Goal: Task Accomplishment & Management: Complete application form

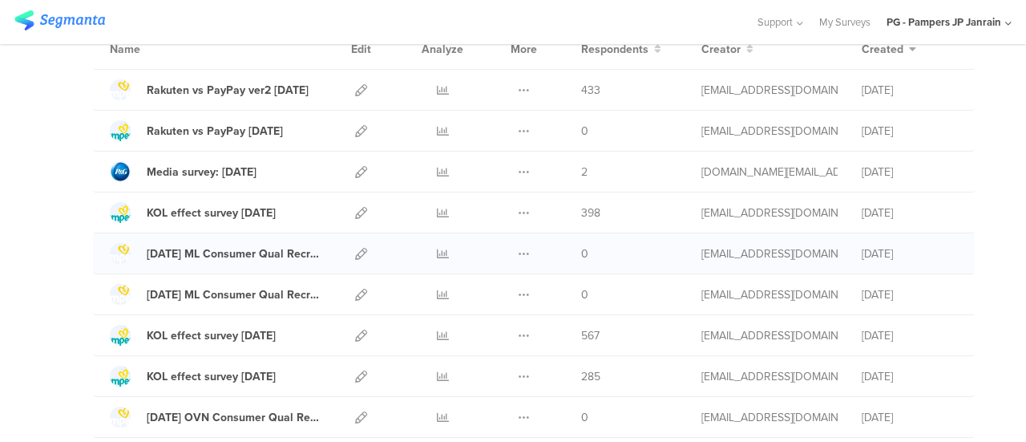
scroll to position [160, 0]
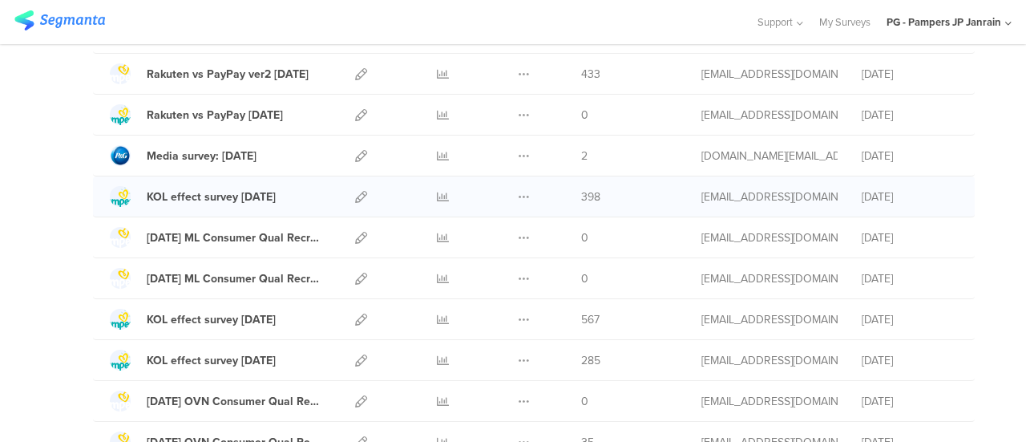
click at [507, 192] on div "Duplicate Export" at bounding box center [524, 196] width 34 height 40
click at [518, 192] on icon at bounding box center [524, 197] width 12 height 12
click at [496, 228] on button "Duplicate" at bounding box center [492, 237] width 88 height 29
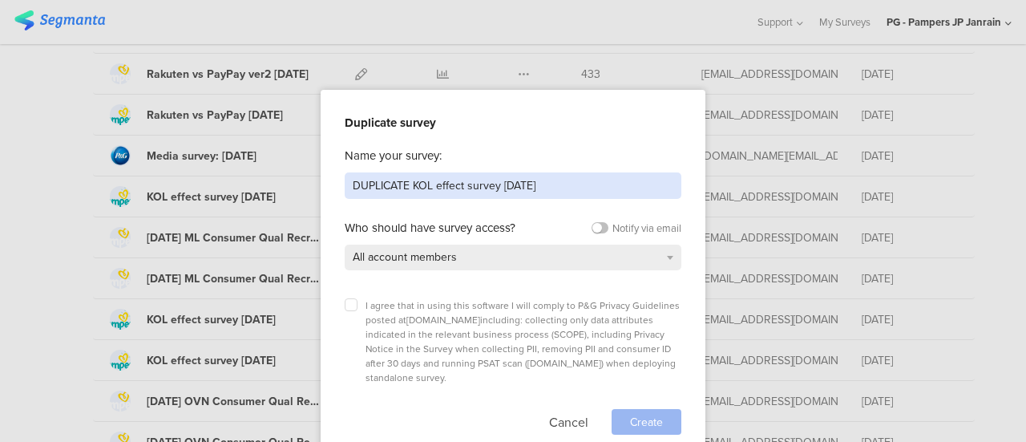
click at [410, 190] on input "DUPLICATE KOL effect survey Aug 25" at bounding box center [513, 185] width 337 height 26
drag, startPoint x: 414, startPoint y: 184, endPoint x: 345, endPoint y: 184, distance: 68.9
click at [345, 184] on input "DUPLICATE KOL effect survey Aug 25" at bounding box center [513, 185] width 337 height 26
click at [460, 181] on input "KOL effect survey Aug 25" at bounding box center [513, 185] width 337 height 26
type input "KOL effect survey [DATE]"
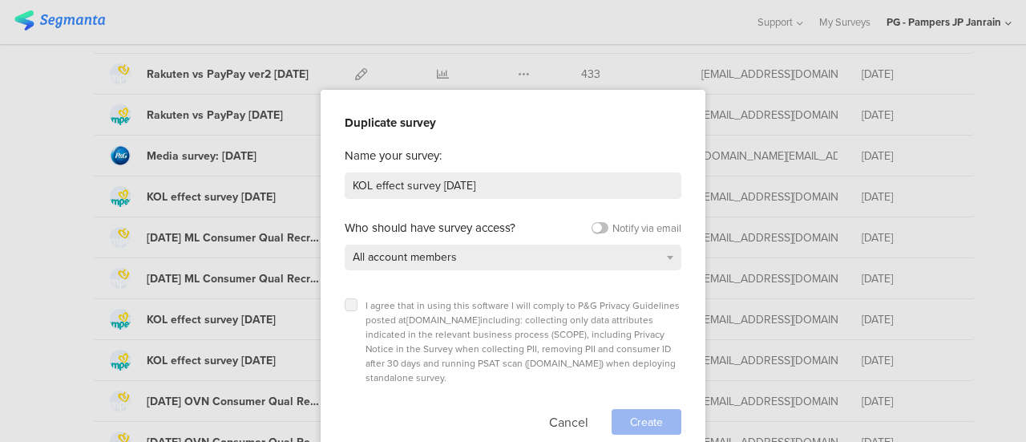
click at [349, 301] on icon at bounding box center [351, 304] width 6 height 6
click at [0, 0] on input "checkbox" at bounding box center [0, 0] width 0 height 0
click at [641, 414] on span "Create" at bounding box center [646, 422] width 33 height 17
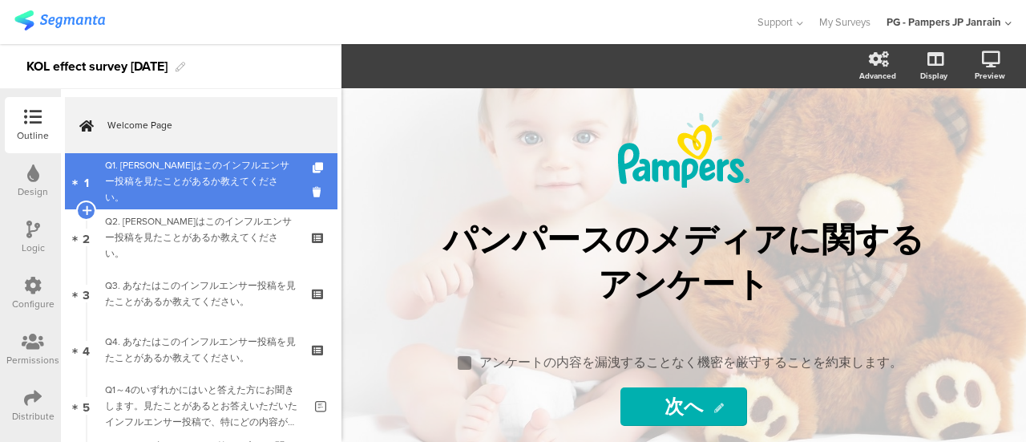
click at [192, 184] on div "Q1. [PERSON_NAME]はこのインフルエンサー投稿を見たことがあるか教えてください。" at bounding box center [201, 181] width 192 height 48
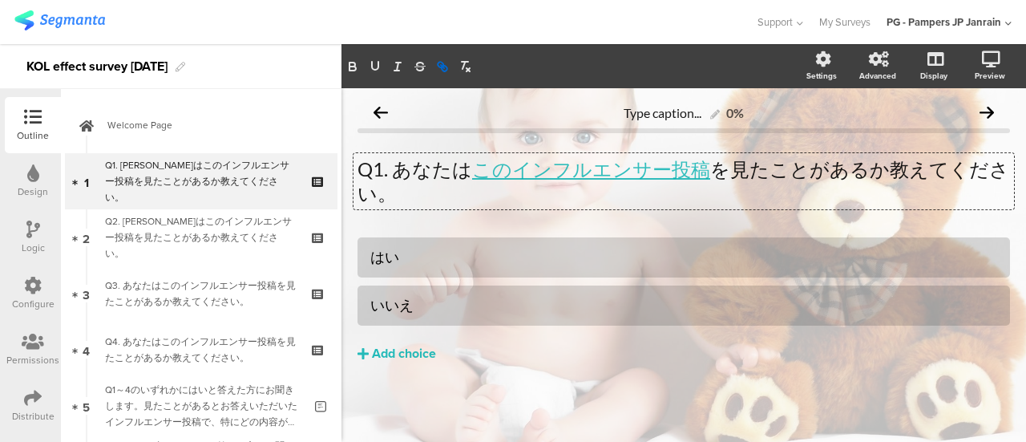
drag, startPoint x: 641, startPoint y: 172, endPoint x: 612, endPoint y: 192, distance: 34.7
click at [612, 192] on p "Q1. [PERSON_NAME]は このインフルエンサー投稿 を見たことがあるか教えてください。" at bounding box center [683, 181] width 652 height 48
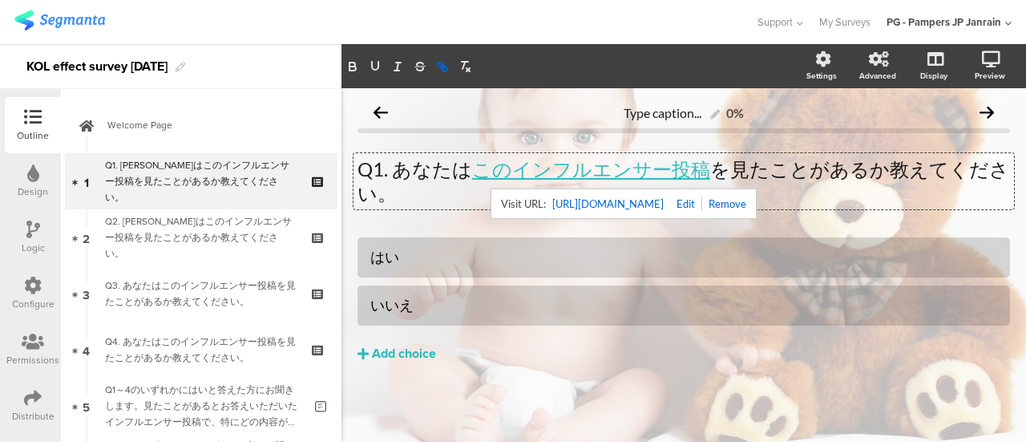
drag, startPoint x: 618, startPoint y: 170, endPoint x: 521, endPoint y: 202, distance: 102.1
click at [521, 202] on div "[URL][DOMAIN_NAME]" at bounding box center [624, 203] width 266 height 30
click at [702, 199] on link at bounding box center [683, 203] width 38 height 13
type input "[URL][DOMAIN_NAME]"
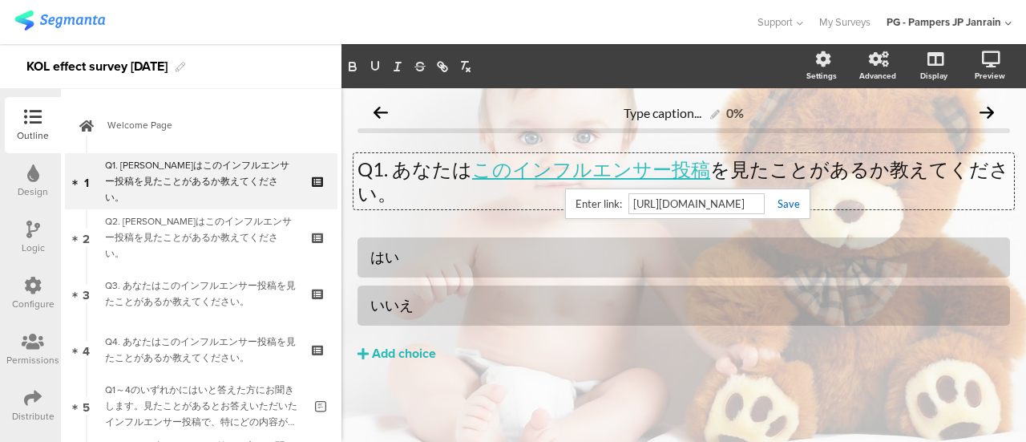
scroll to position [0, 83]
click at [781, 204] on link at bounding box center [782, 203] width 35 height 13
click at [987, 116] on icon at bounding box center [986, 112] width 14 height 14
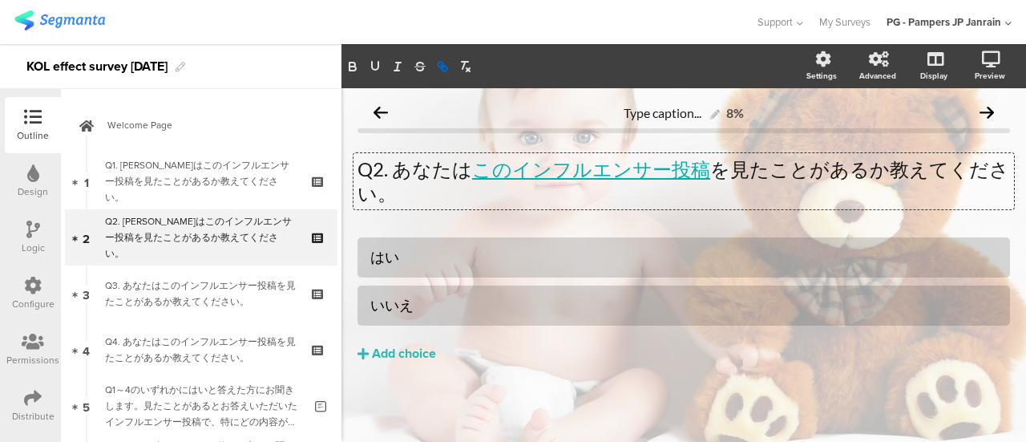
drag, startPoint x: 649, startPoint y: 172, endPoint x: 640, endPoint y: 172, distance: 9.7
click at [640, 172] on link "このインフルエンサー投稿" at bounding box center [591, 168] width 238 height 23
click at [617, 176] on link "このインフルエンサー投稿" at bounding box center [591, 168] width 238 height 23
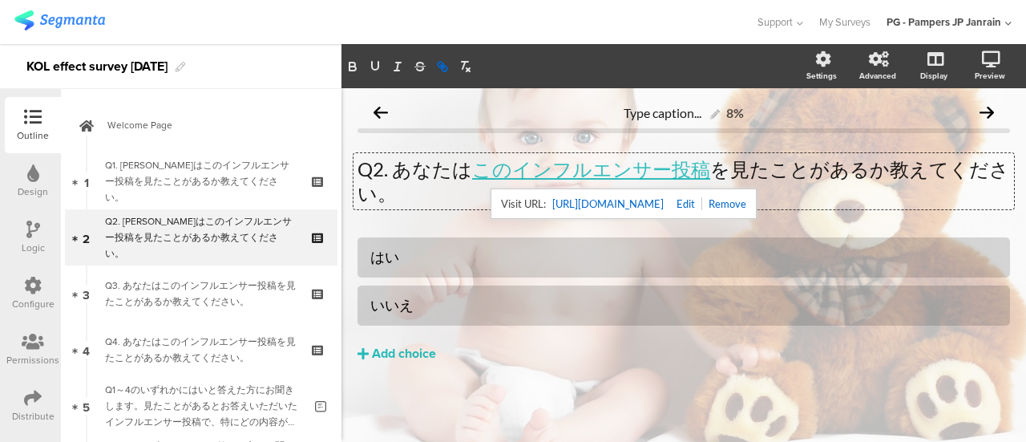
click at [702, 206] on link at bounding box center [683, 203] width 38 height 13
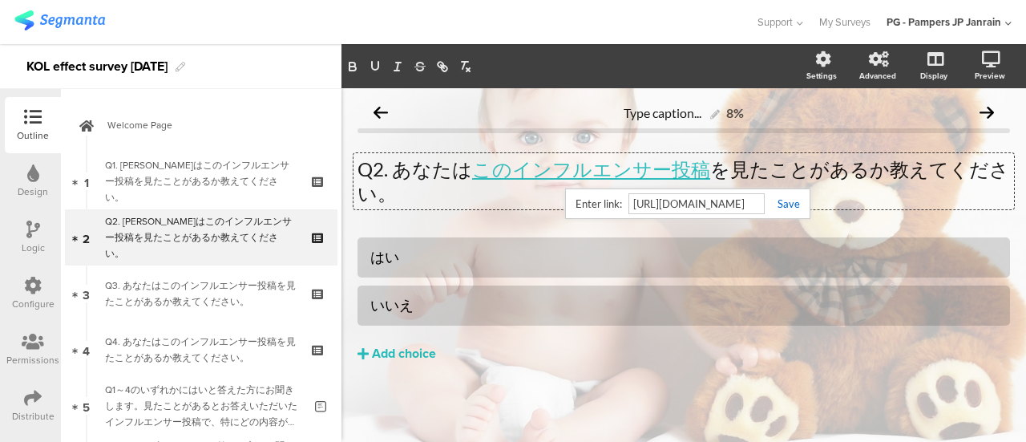
paste input "reel/DJ32VYJRi-c"
type input "[URL][DOMAIN_NAME]"
click at [787, 205] on link at bounding box center [782, 203] width 35 height 13
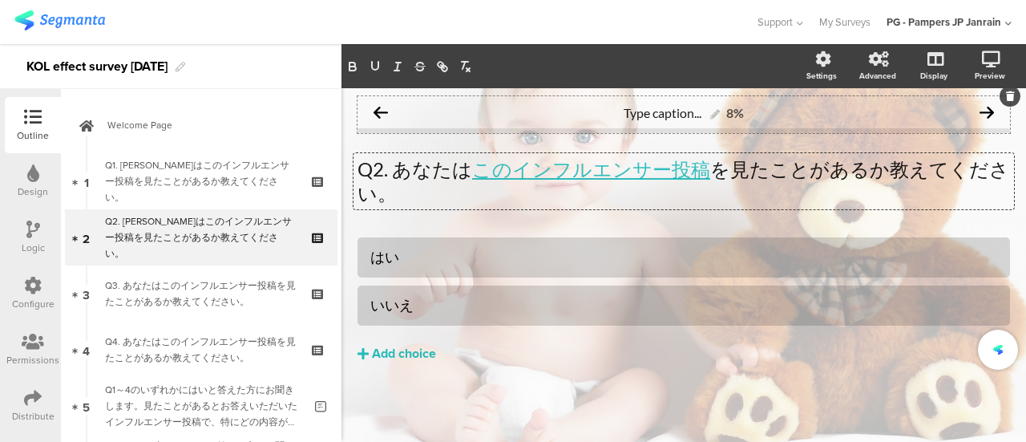
click at [992, 115] on icon at bounding box center [986, 112] width 14 height 14
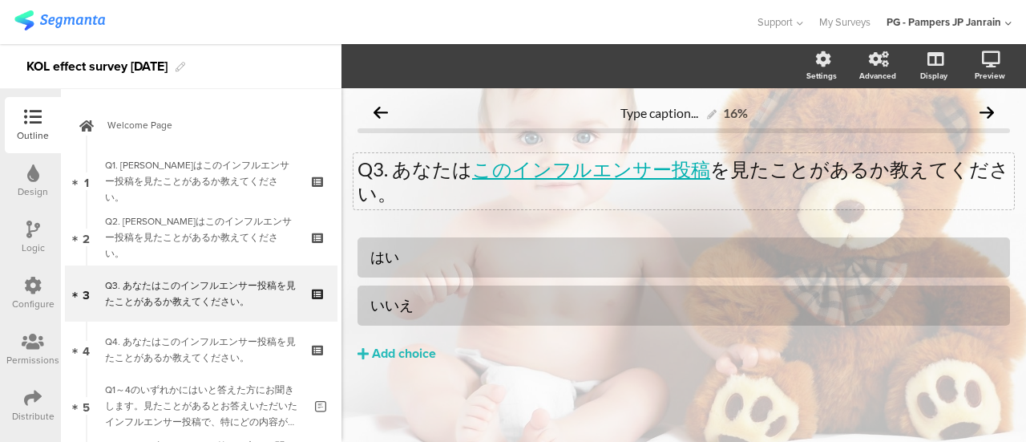
click at [667, 175] on div "Q3. あなたは このインフルエンサー投稿 を見たことがあるか教えてください。 Q3. あなたは このインフルエンサー投稿 を見たことがあるか教えてください。" at bounding box center [683, 181] width 660 height 56
drag, startPoint x: 667, startPoint y: 175, endPoint x: 630, endPoint y: 167, distance: 37.7
click at [630, 167] on link "このインフルエンサー投稿" at bounding box center [591, 168] width 238 height 23
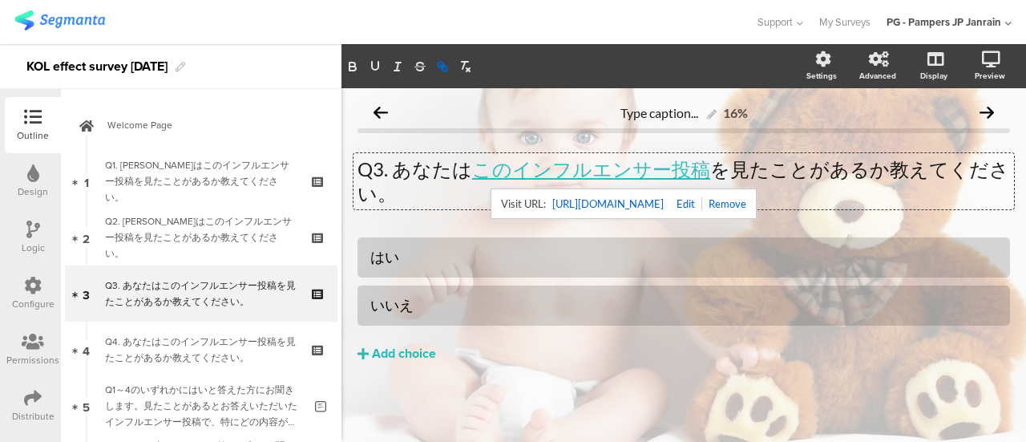
click at [702, 200] on link at bounding box center [683, 203] width 38 height 13
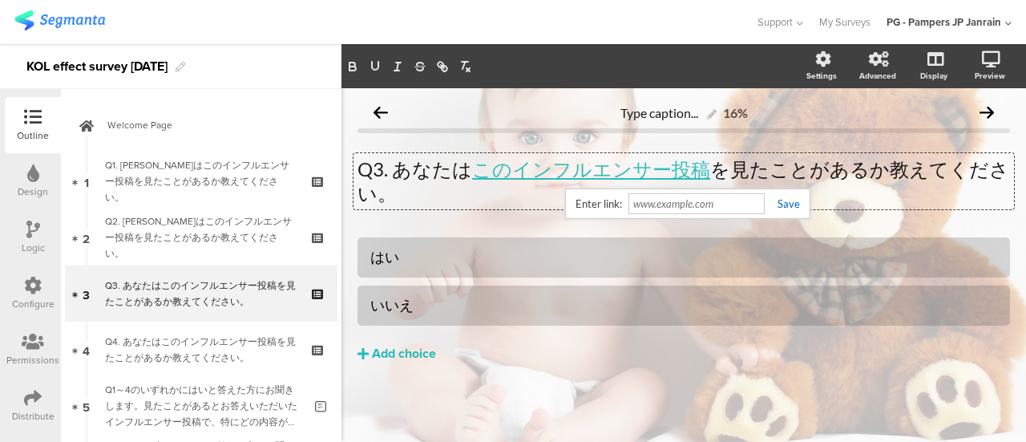
type input "[URL][DOMAIN_NAME]"
click at [780, 204] on link at bounding box center [782, 203] width 35 height 13
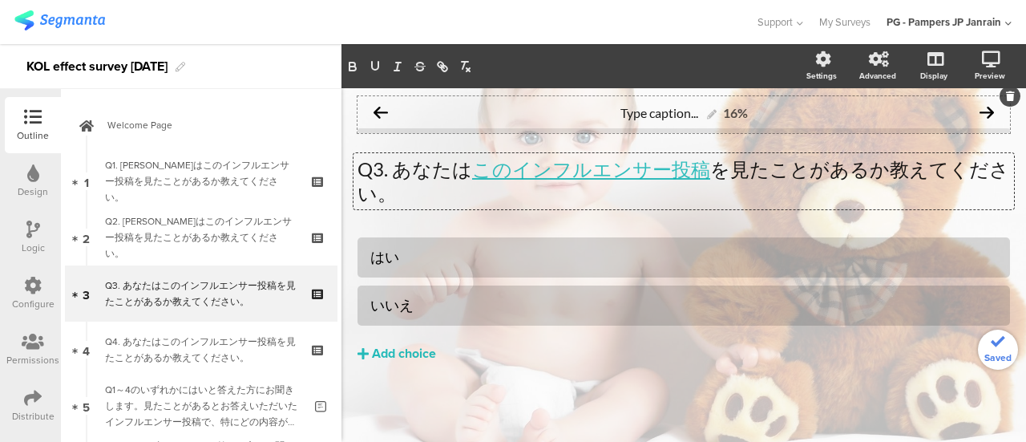
click at [991, 114] on icon at bounding box center [986, 112] width 14 height 14
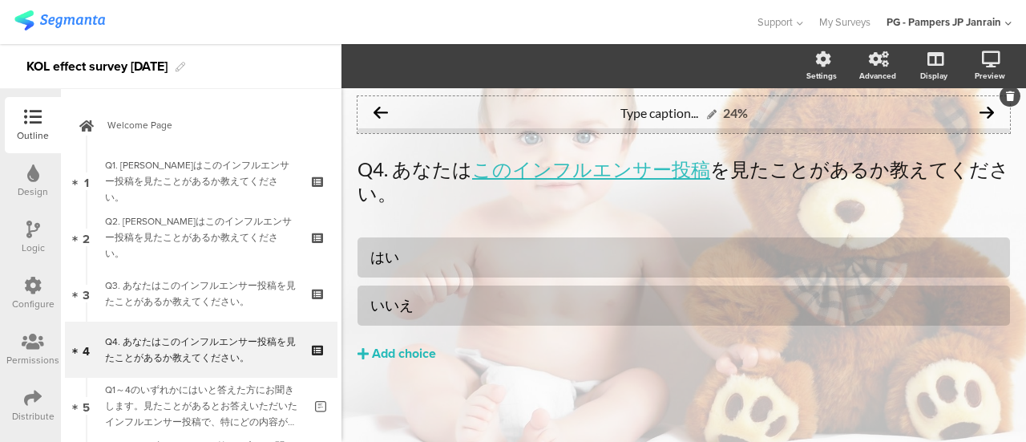
click at [715, 113] on icon at bounding box center [712, 115] width 10 height 10
click at [709, 115] on icon at bounding box center [712, 115] width 10 height 10
click at [971, 158] on div "Q4. あなたは このインフルエンサー投稿 を見たことがあるか教えてください。 Q4. あなたは このインフルエンサー投稿 を見たことがあるか教えてください。" at bounding box center [683, 181] width 660 height 56
drag, startPoint x: 971, startPoint y: 157, endPoint x: 700, endPoint y: 227, distance: 280.5
click at [700, 227] on div "Type caption... 24% Q4. あなたは このインフルエンサー投稿 を見たことがあるか教えてください。 Q4. あなたは このインフルエンサー…" at bounding box center [683, 262] width 652 height 333
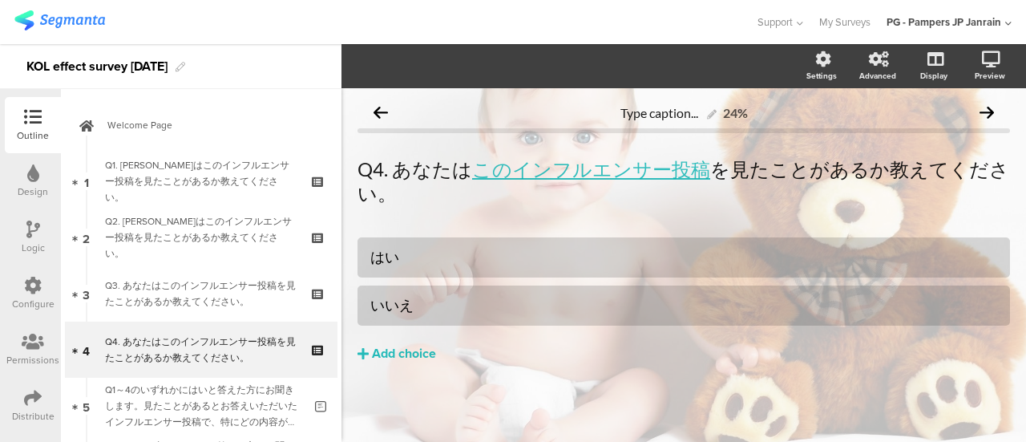
click at [693, 226] on div "Type caption... 24% Q4. あなたは このインフルエンサー投稿 を見たことがあるか教えてください。 Q4. あなたは このインフルエンサー…" at bounding box center [683, 262] width 652 height 333
click at [985, 114] on icon at bounding box center [986, 112] width 14 height 14
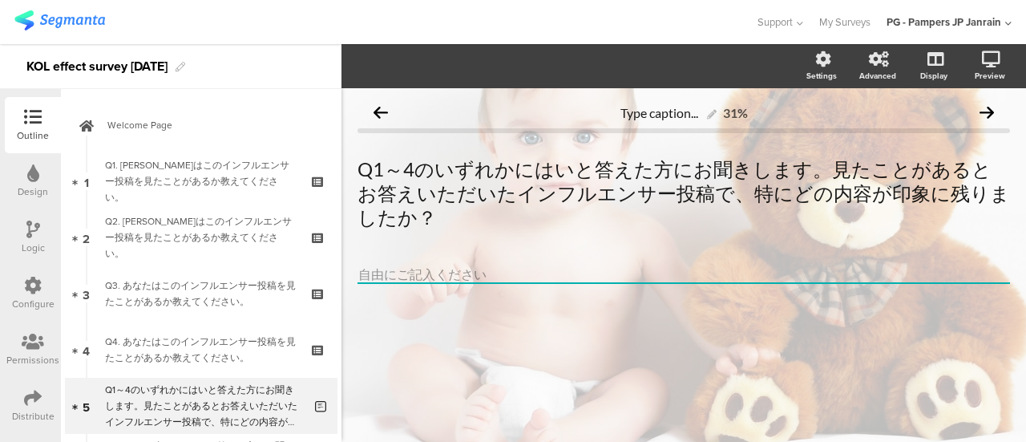
scroll to position [2, 0]
click at [984, 114] on icon at bounding box center [986, 112] width 14 height 14
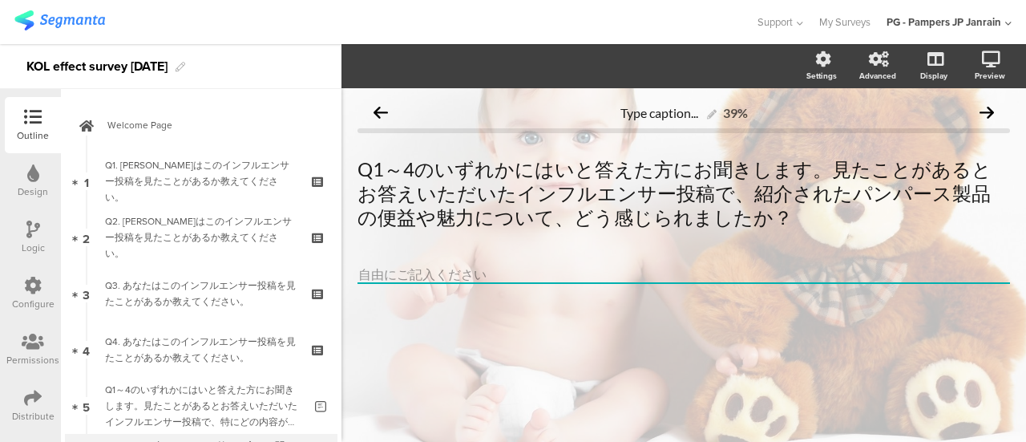
scroll to position [2, 0]
click at [413, 168] on div "Q1～4のいずれかにはいと答えた方にお聞きします。見たことがあるとお答えいただいたインフルエンサー投稿で、紹介されたパンパース製品の便益や魅力について、どう感…" at bounding box center [683, 193] width 660 height 80
click at [983, 109] on icon at bounding box center [986, 112] width 14 height 14
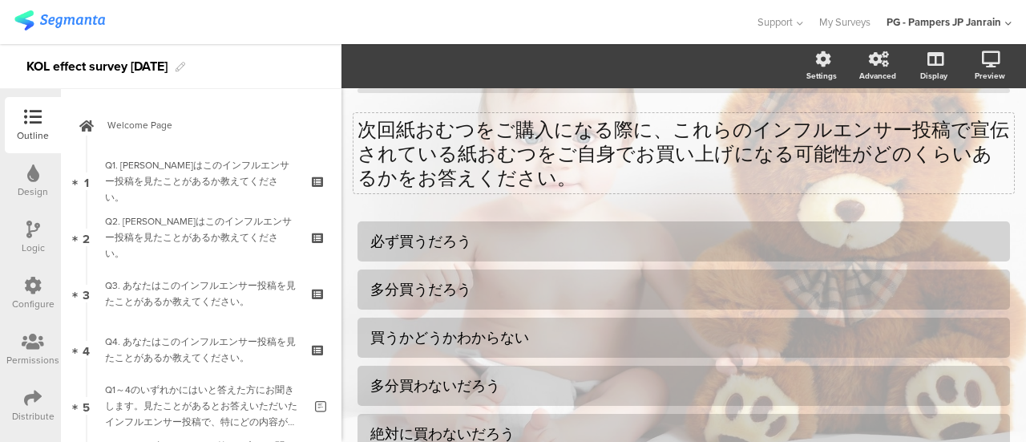
scroll to position [3, 0]
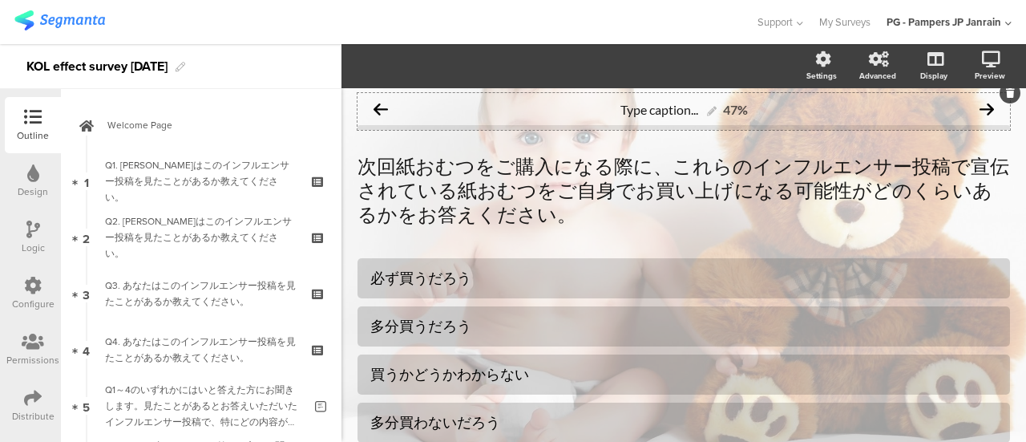
click at [979, 107] on icon at bounding box center [986, 109] width 14 height 14
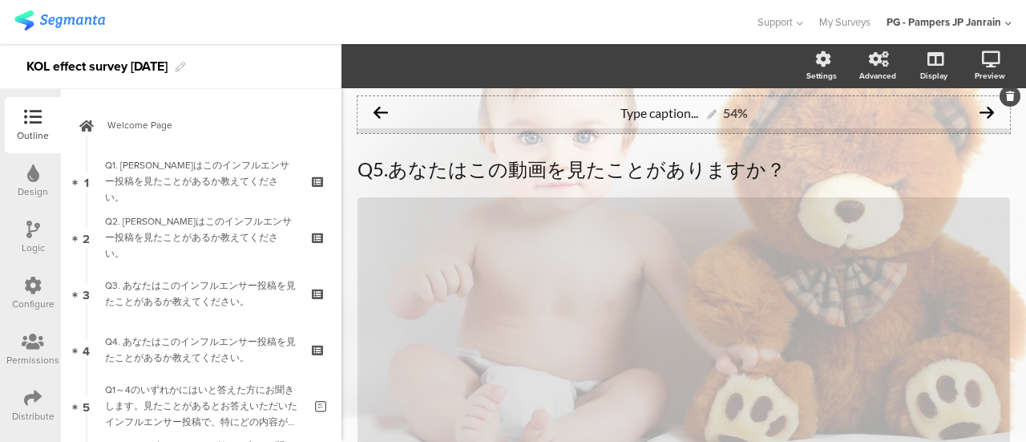
click at [979, 114] on icon at bounding box center [986, 112] width 14 height 14
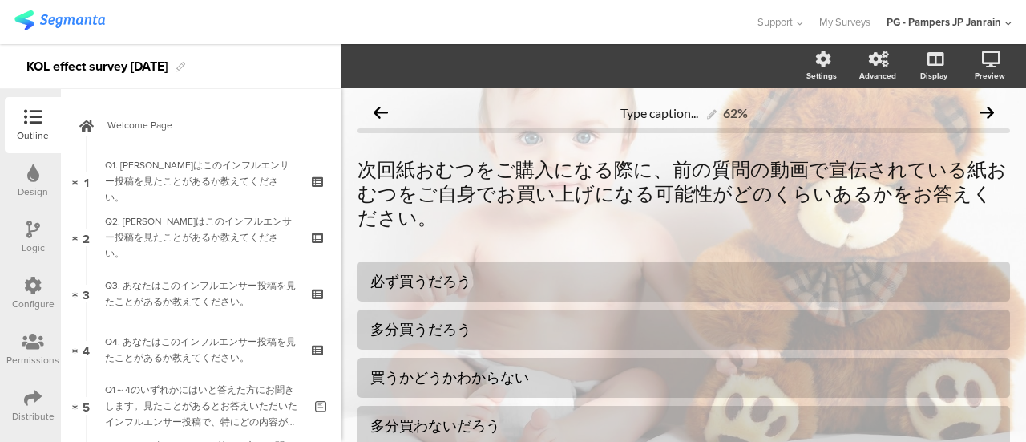
click at [979, 114] on icon at bounding box center [986, 112] width 14 height 14
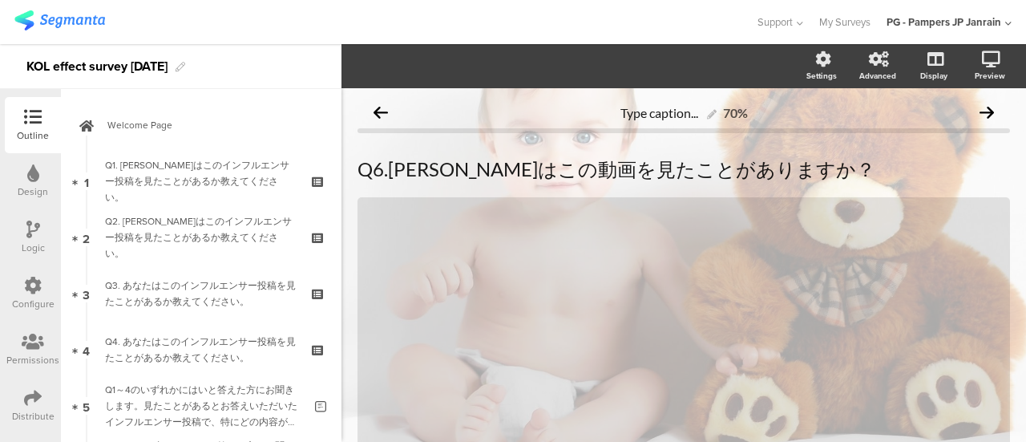
click at [979, 114] on icon at bounding box center [986, 112] width 14 height 14
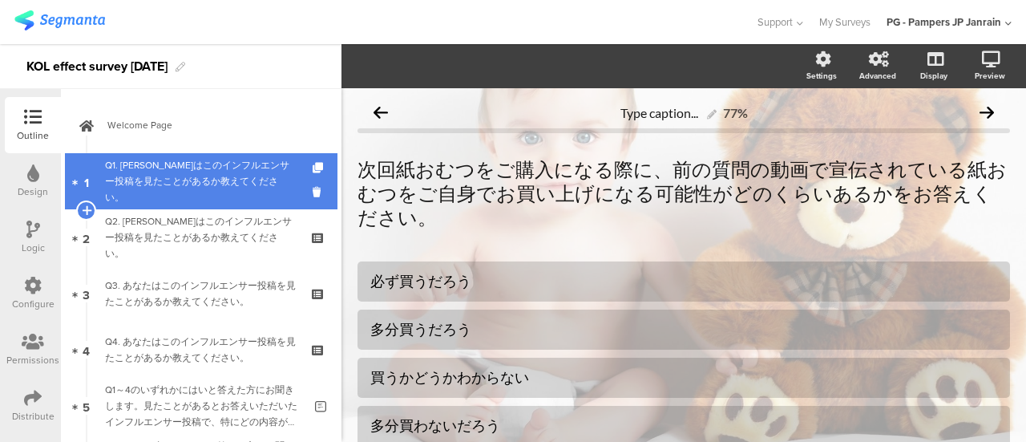
click at [257, 172] on div "Q1. [PERSON_NAME]はこのインフルエンサー投稿を見たことがあるか教えてください。" at bounding box center [201, 181] width 192 height 48
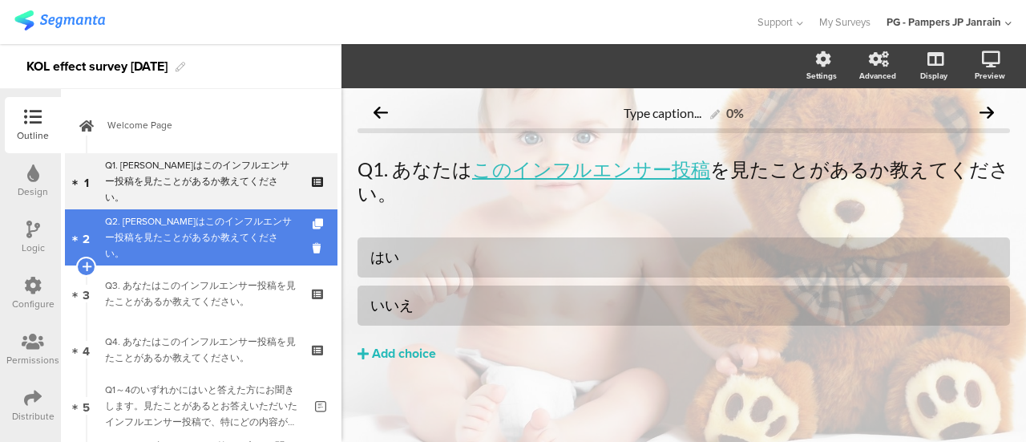
click at [235, 230] on div "Q2. [PERSON_NAME]はこのインフルエンサー投稿を見たことがあるか教えてください。" at bounding box center [201, 237] width 192 height 48
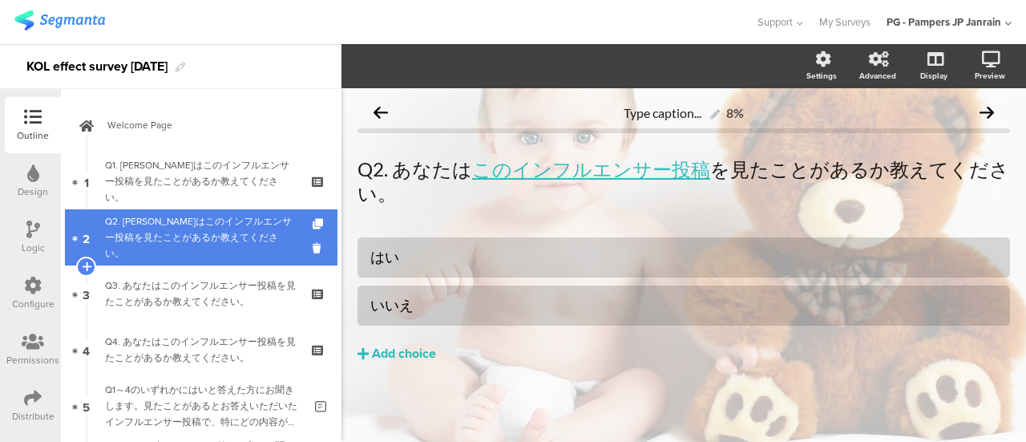
scroll to position [80, 0]
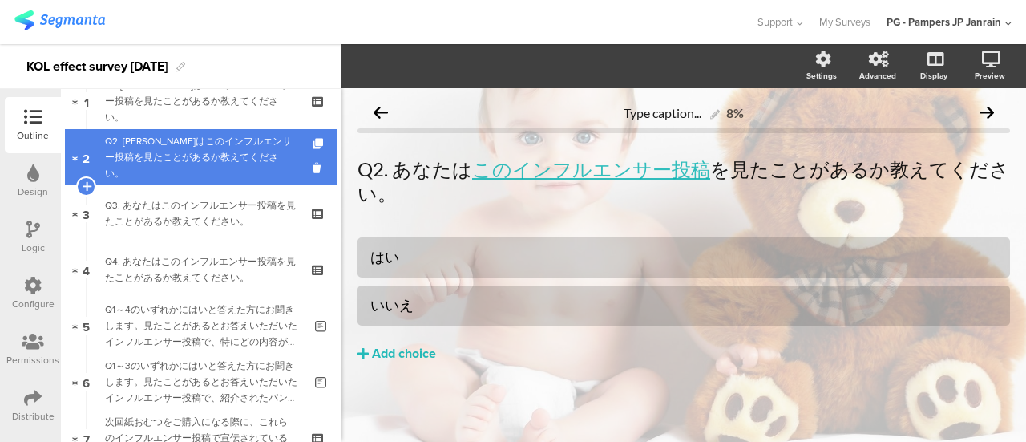
click at [235, 230] on link "3 Q3. あなたはこのインフルエンサー投稿を見たことがあるか教えてください。" at bounding box center [201, 213] width 273 height 56
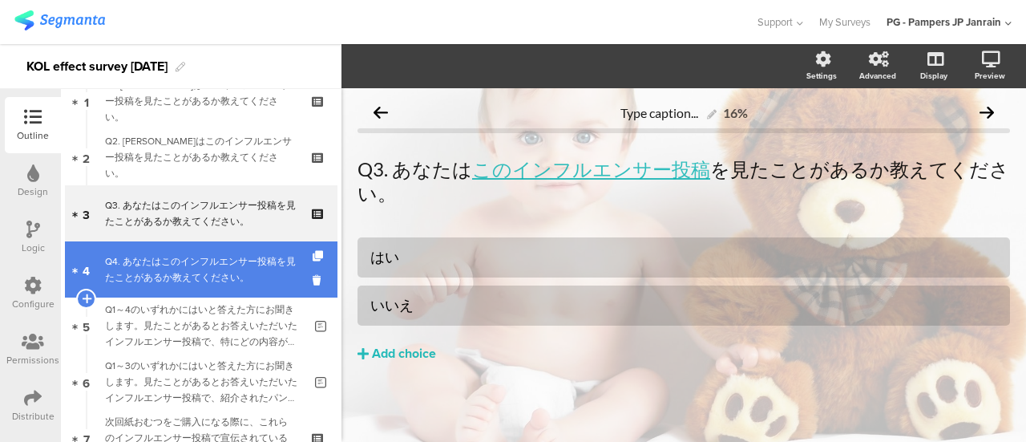
click at [232, 257] on div "Q4. あなたはこのインフルエンサー投稿を見たことがあるか教えてください。" at bounding box center [201, 269] width 192 height 32
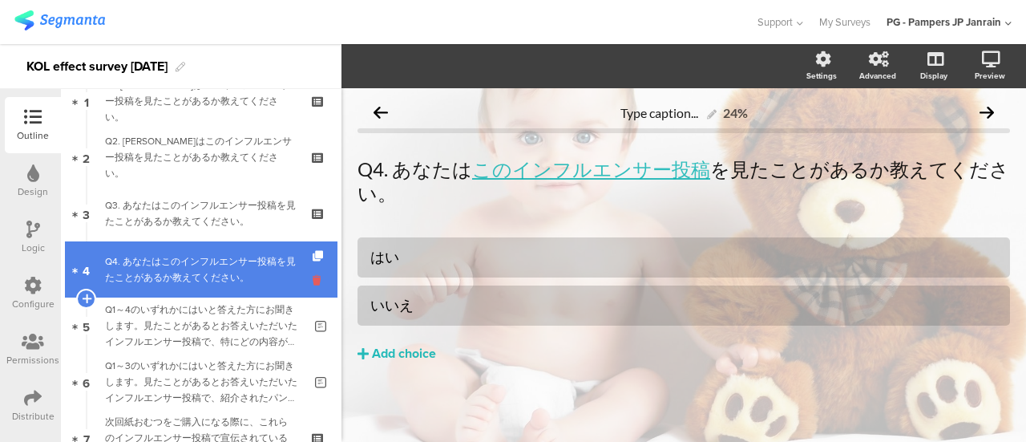
click at [313, 285] on icon at bounding box center [320, 280] width 14 height 15
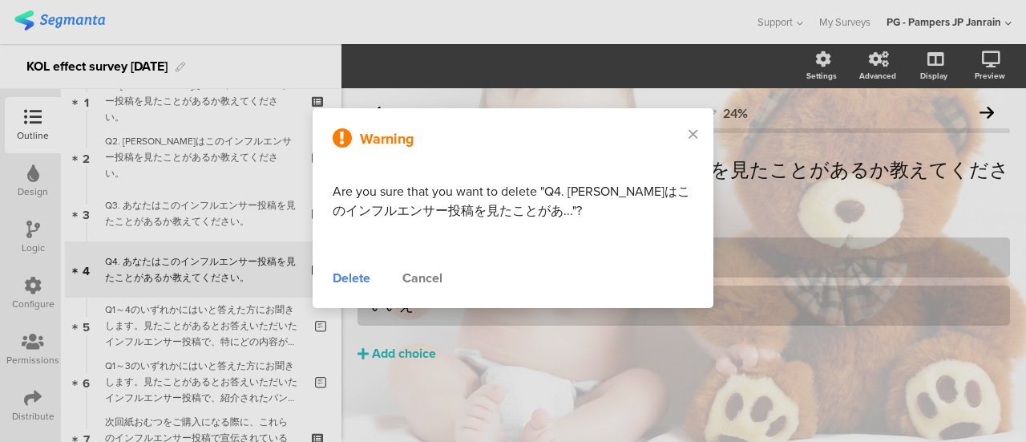
click at [358, 278] on div "Delete" at bounding box center [352, 278] width 38 height 19
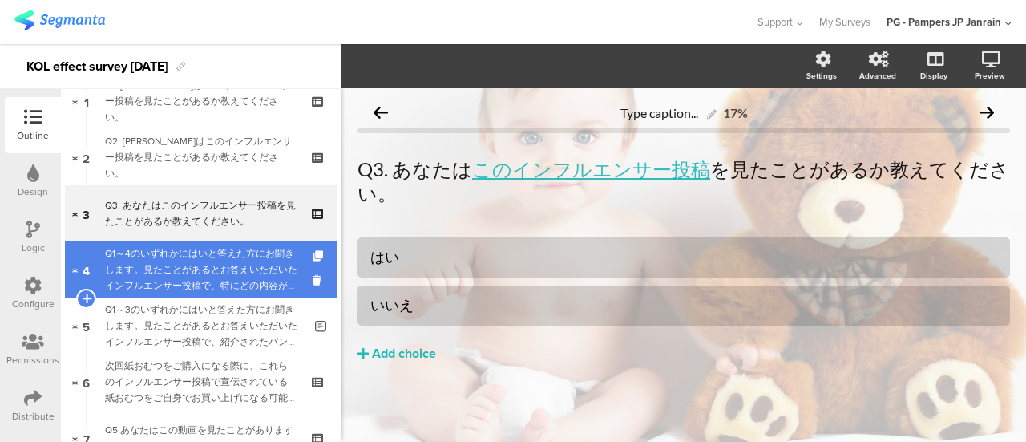
click at [171, 273] on div "Q1～4のいずれかにはいと答えた方にお聞きします。見たことがあるとお答えいただいたインフルエンサー投稿で、特にどの内容が印象に残りましたか？" at bounding box center [204, 269] width 198 height 48
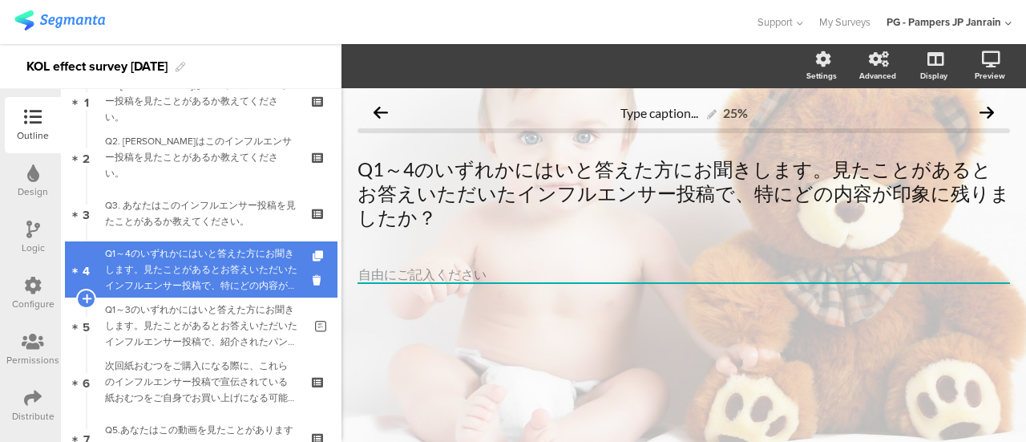
scroll to position [2, 0]
click at [173, 265] on div "Q1～4のいずれかにはいと答えた方にお聞きします。見たことがあるとお答えいただいたインフルエンサー投稿で、特にどの内容が印象に残りましたか？" at bounding box center [204, 269] width 198 height 48
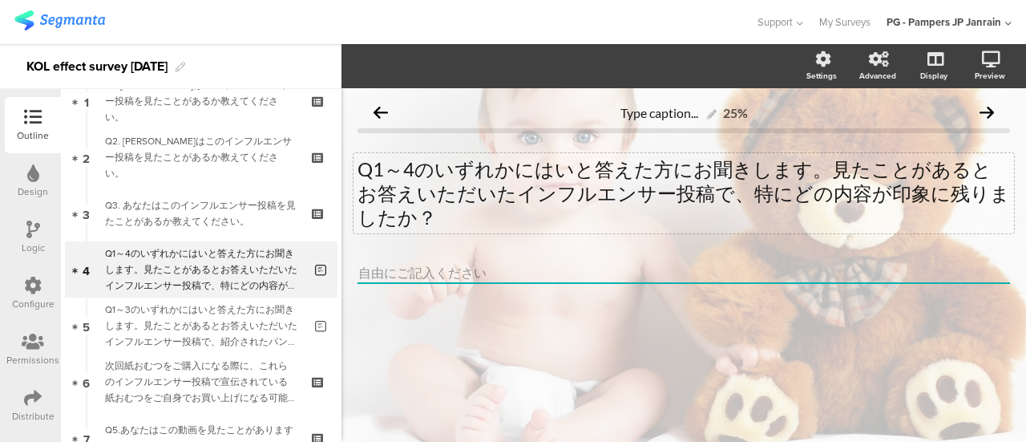
click at [409, 166] on div "Q1～4のいずれかにはいと答えた方にお聞きします。見たことがあるとお答えいただいたインフルエンサー投稿で、特にどの内容が印象に残りましたか？ Q1～4のいずれ…" at bounding box center [683, 193] width 660 height 80
click at [878, 317] on div at bounding box center [683, 302] width 652 height 75
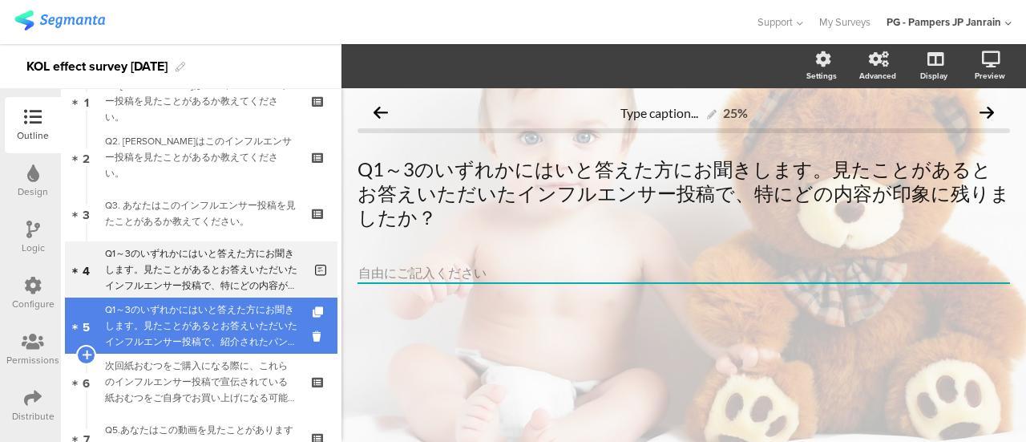
click at [192, 316] on div "Q1～3のいずれかにはいと答えた方にお聞きします。見たことがあるとお答えいただいたインフルエンサー投稿で、紹介されたパンパース製品の便益や魅力について、どう感…" at bounding box center [204, 325] width 198 height 48
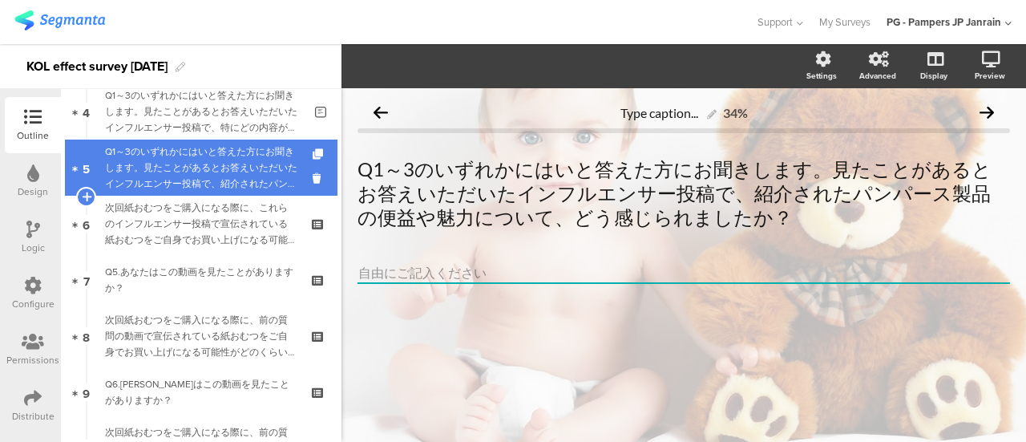
scroll to position [240, 0]
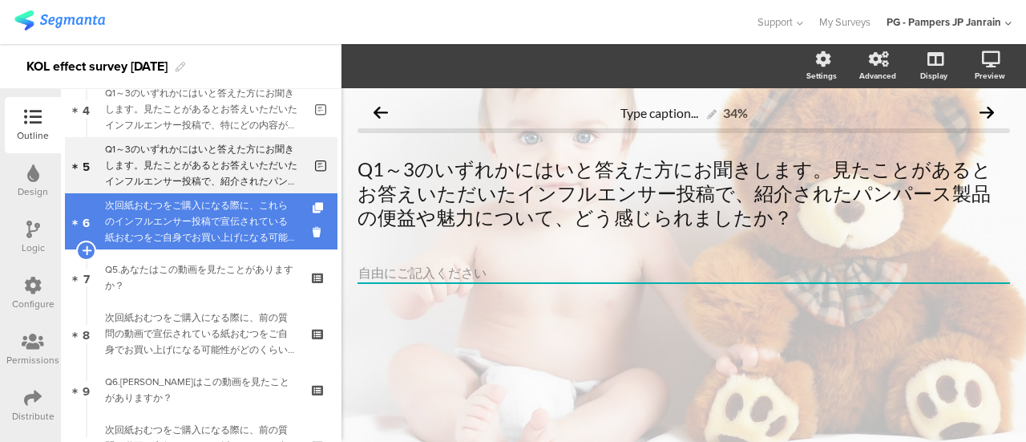
click at [177, 235] on div "次回紙おむつをご購入になる際に、これらのインフルエンサー投稿で宣伝されている紙おむつをご自身でお買い上げになる可能性がどのくらいあるかをお答えください。" at bounding box center [201, 221] width 192 height 48
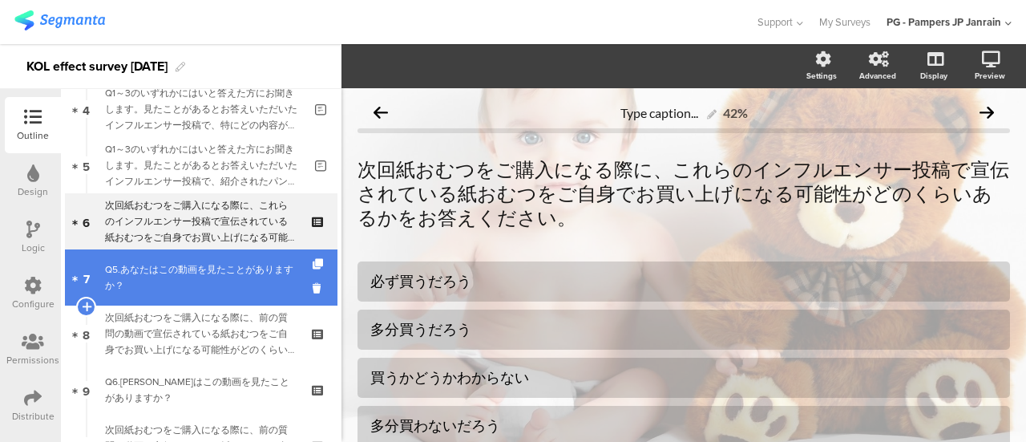
click at [176, 272] on div "Q5.あなたはこの動画を見たことがありますか？" at bounding box center [201, 277] width 192 height 32
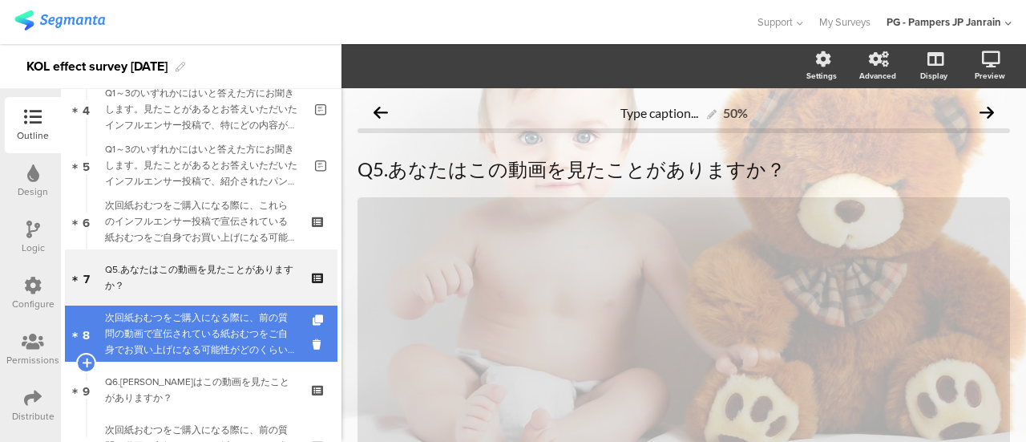
click at [175, 324] on div "次回紙おむつをご購入になる際に、前の質問の動画で宣伝されている紙おむつをご自身でお買い上げになる可能性がどのくらいあるかをお答えください。" at bounding box center [201, 333] width 192 height 48
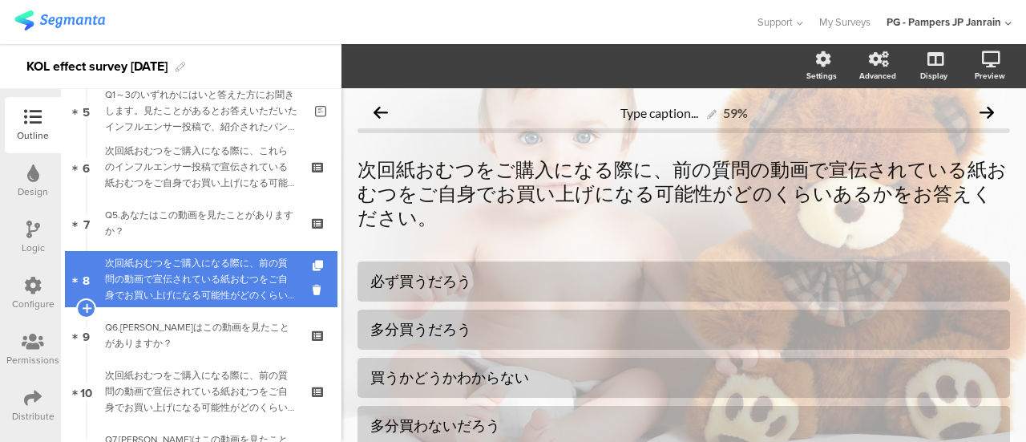
scroll to position [321, 0]
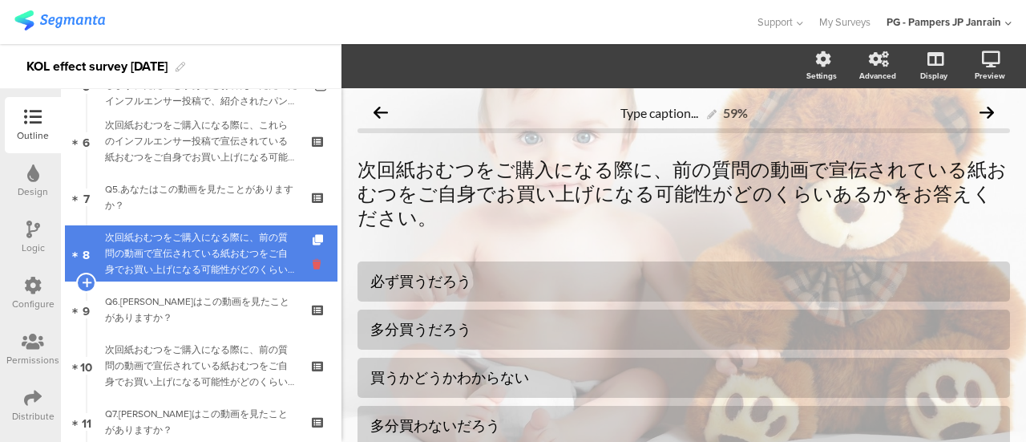
click at [313, 263] on icon at bounding box center [320, 263] width 14 height 15
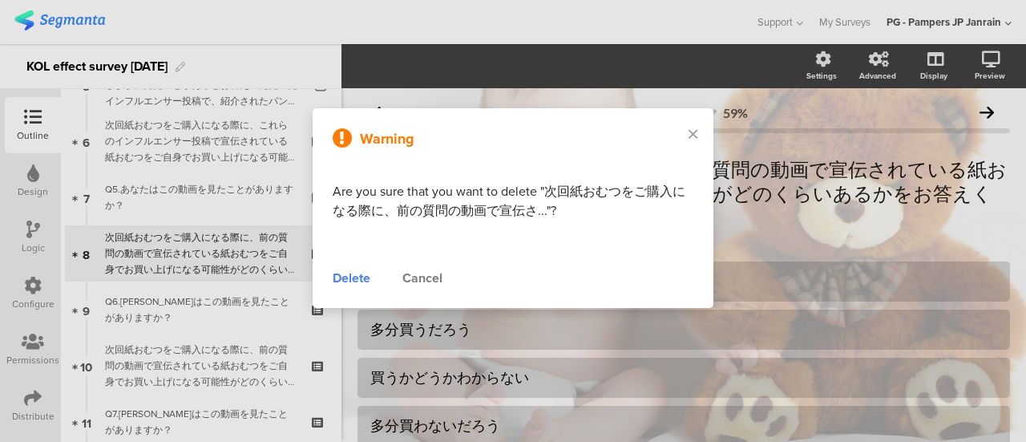
click at [340, 280] on div "Delete" at bounding box center [352, 278] width 38 height 19
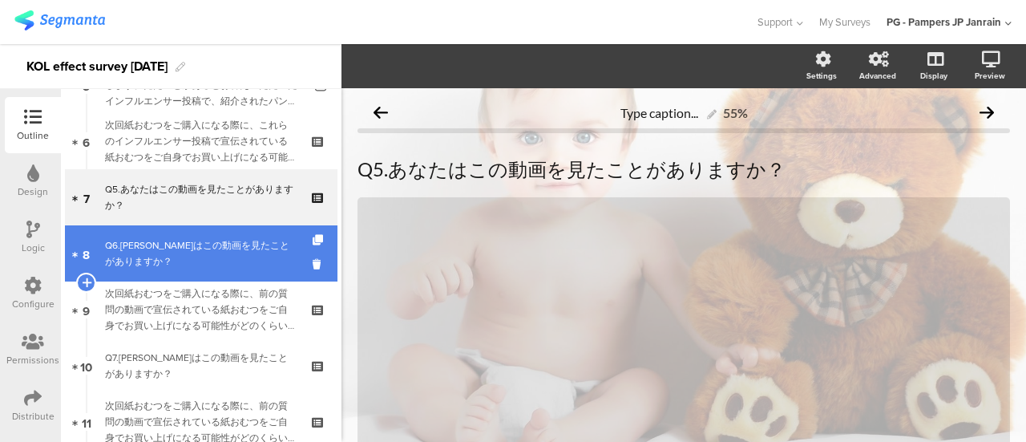
click at [195, 254] on div "Q6.[PERSON_NAME]はこの動画を見たことがありますか？" at bounding box center [201, 253] width 192 height 32
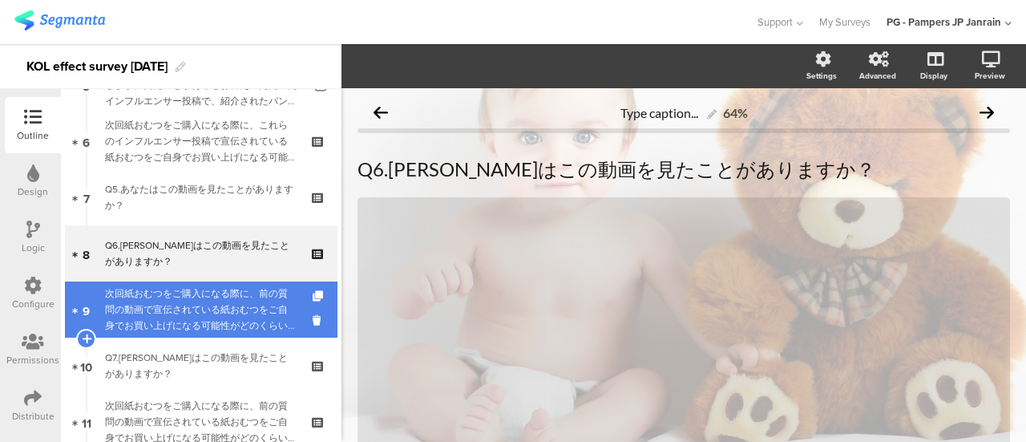
click at [194, 291] on div "次回紙おむつをご購入になる際に、前の質問の動画で宣伝されている紙おむつをご自身でお買い上げになる可能性がどのくらいあるかをお答えください。" at bounding box center [201, 309] width 192 height 48
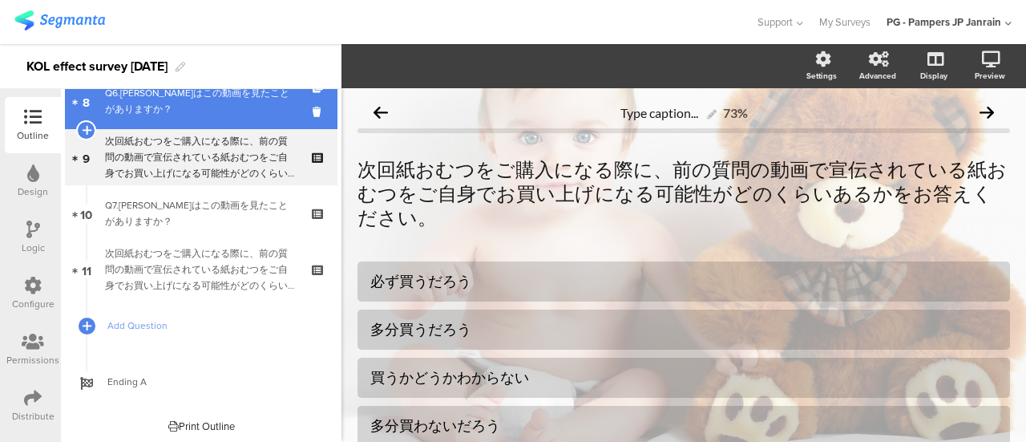
scroll to position [476, 0]
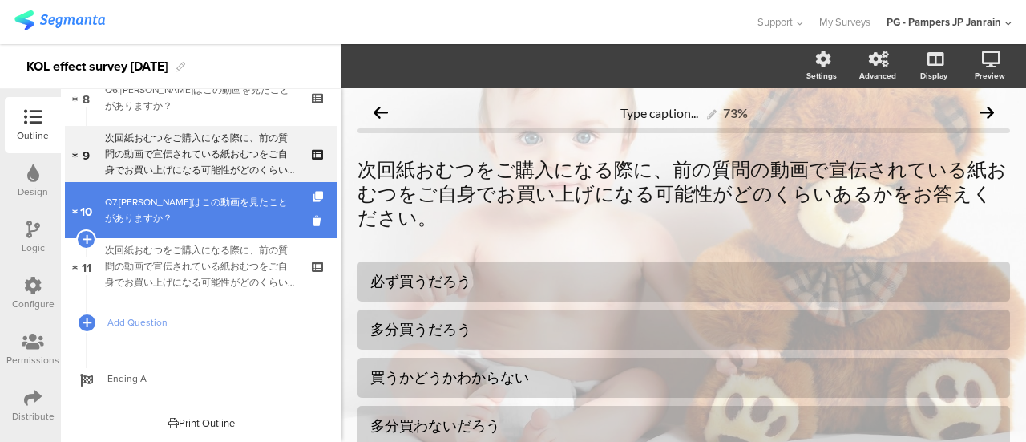
click at [199, 215] on div "Q7.あなたはこの動画を見たことがありますか？" at bounding box center [201, 210] width 192 height 32
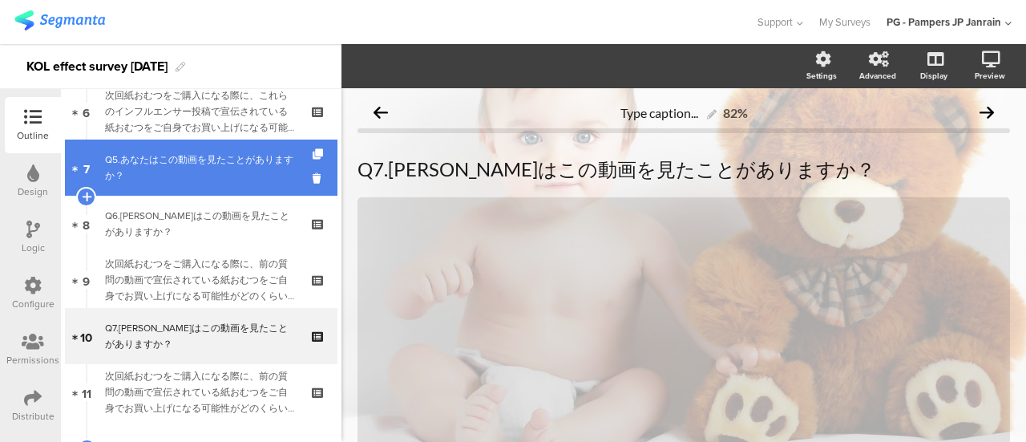
scroll to position [316, 0]
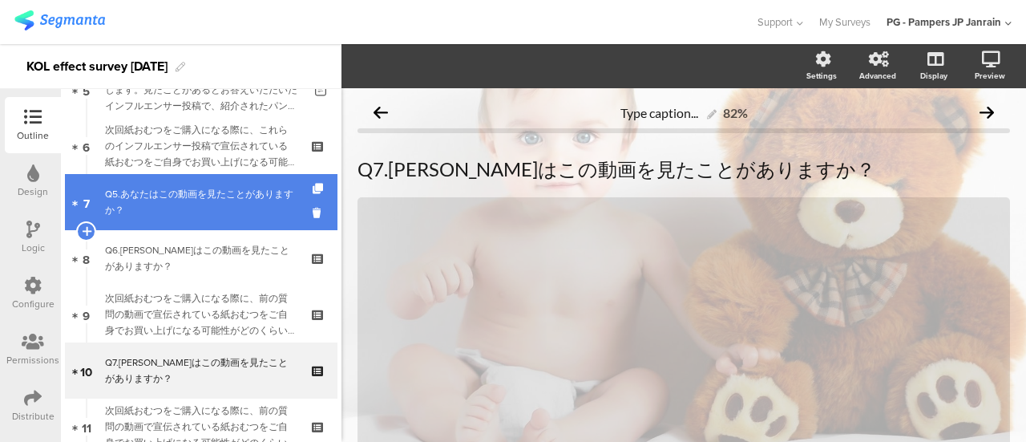
click at [210, 216] on div "Q5.あなたはこの動画を見たことがありますか？" at bounding box center [201, 202] width 192 height 32
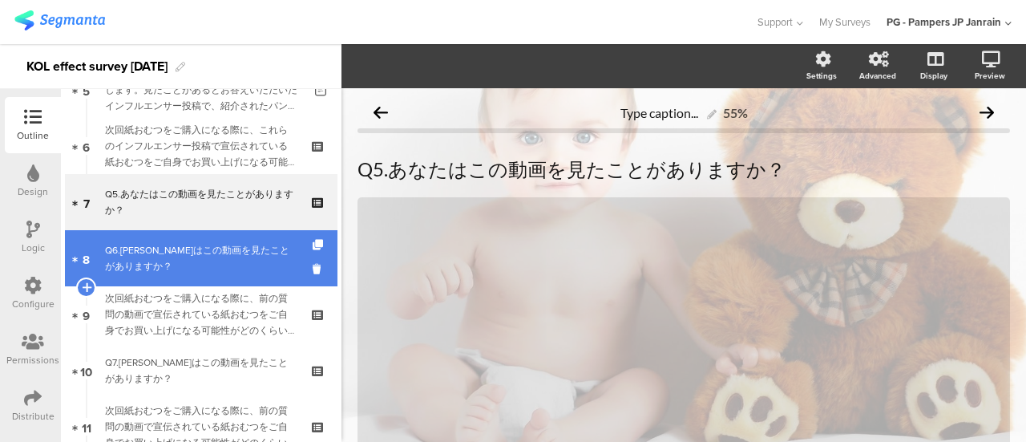
click at [210, 254] on div "Q6.[PERSON_NAME]はこの動画を見たことがありますか？" at bounding box center [201, 258] width 192 height 32
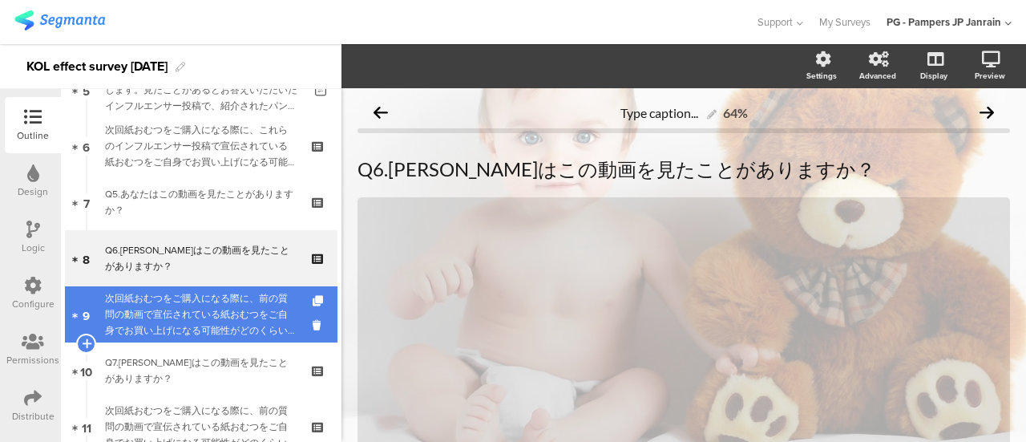
click at [208, 299] on div "次回紙おむつをご購入になる際に、前の質問の動画で宣伝されている紙おむつをご自身でお買い上げになる可能性がどのくらいあるかをお答えください。" at bounding box center [201, 314] width 192 height 48
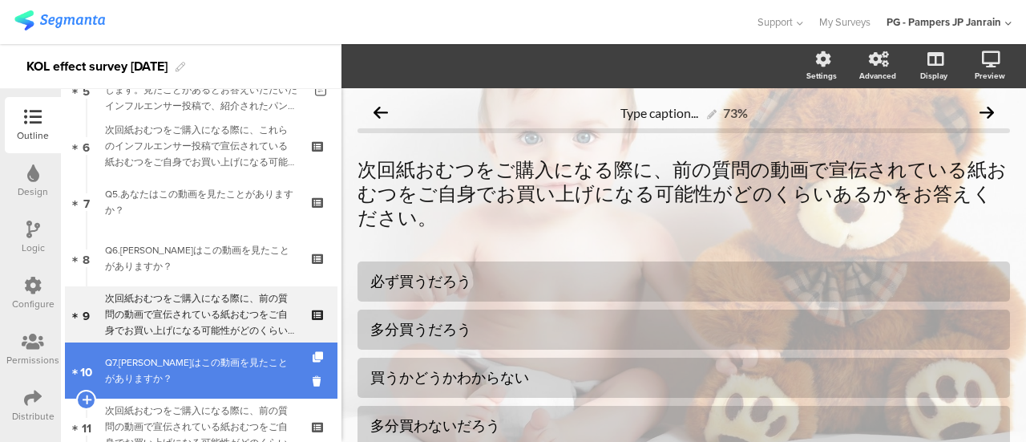
click at [199, 369] on div "Q7.あなたはこの動画を見たことがありますか？" at bounding box center [201, 370] width 192 height 32
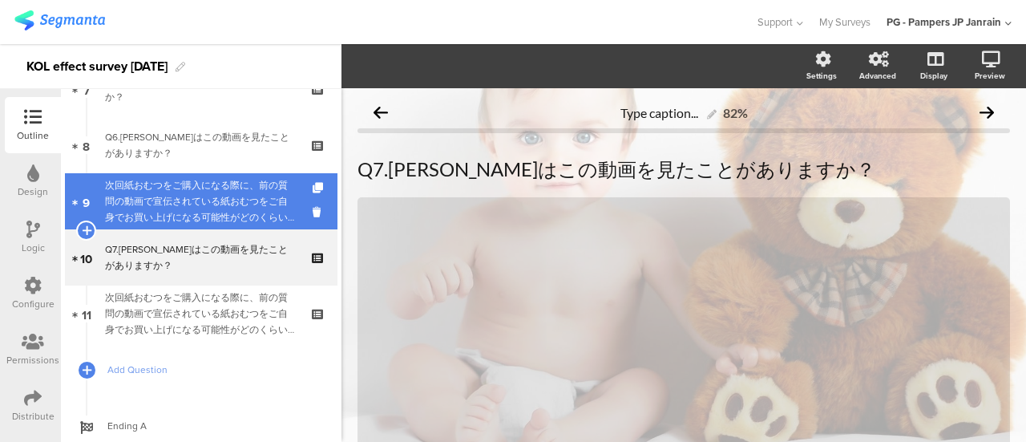
scroll to position [396, 0]
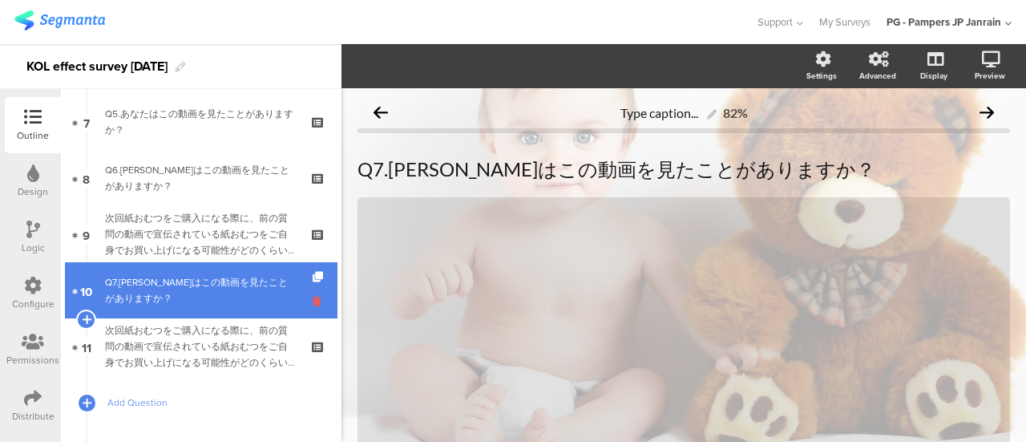
click at [313, 296] on icon at bounding box center [320, 300] width 14 height 15
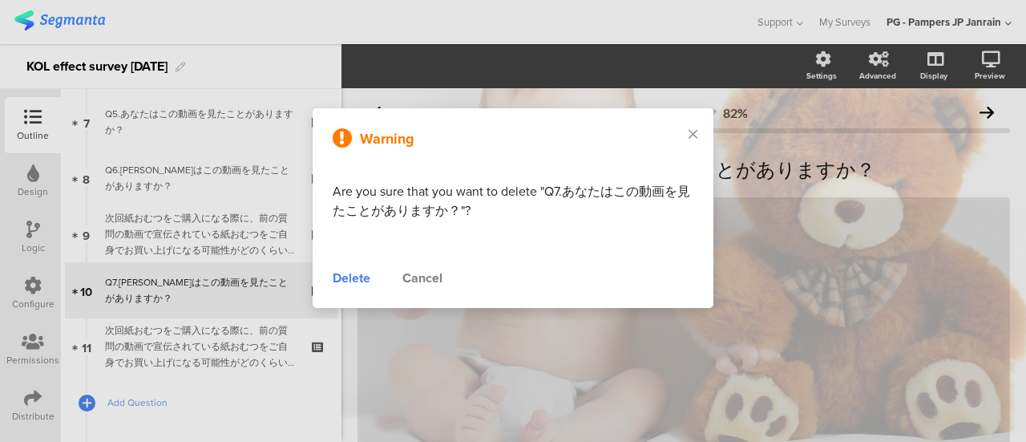
click at [329, 280] on div "Warning Are you sure that you want to delete "Q7.あなたはこの動画を見たことがありますか？"? Delete …" at bounding box center [513, 208] width 401 height 200
click at [338, 273] on div "Delete" at bounding box center [352, 278] width 38 height 19
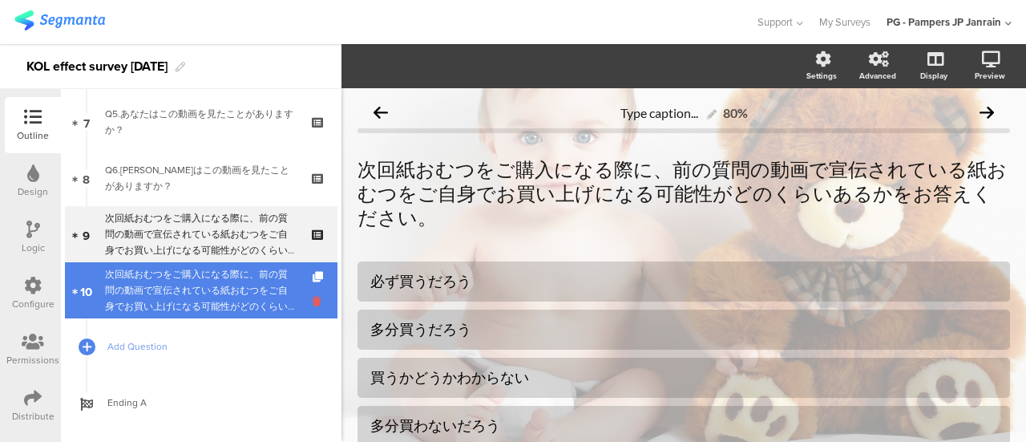
click at [313, 304] on icon at bounding box center [320, 300] width 14 height 15
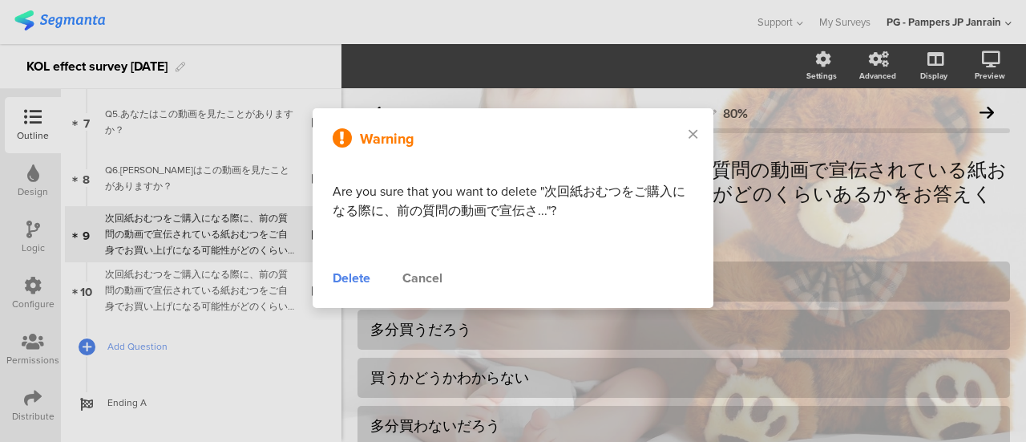
click at [336, 273] on div "Delete" at bounding box center [352, 278] width 38 height 19
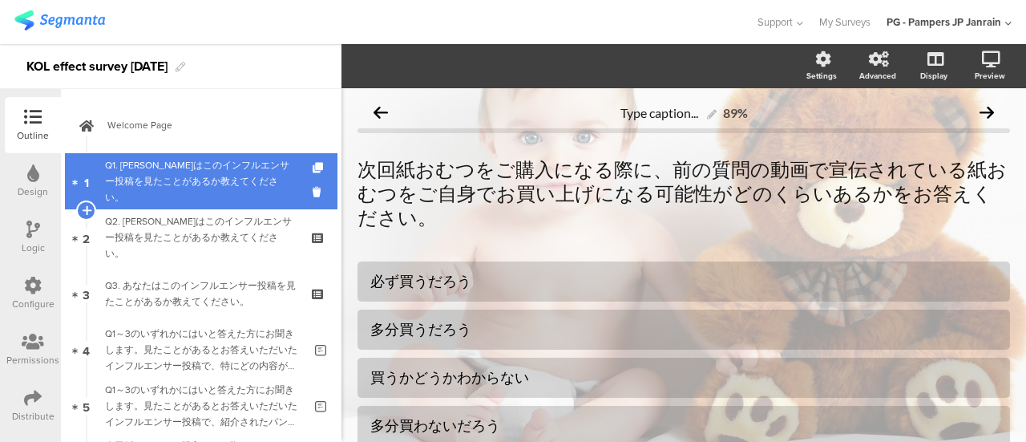
click at [225, 198] on link "1 Q1. あなたはこのインフルエンサー投稿を見たことがあるか教えてください。" at bounding box center [201, 181] width 273 height 56
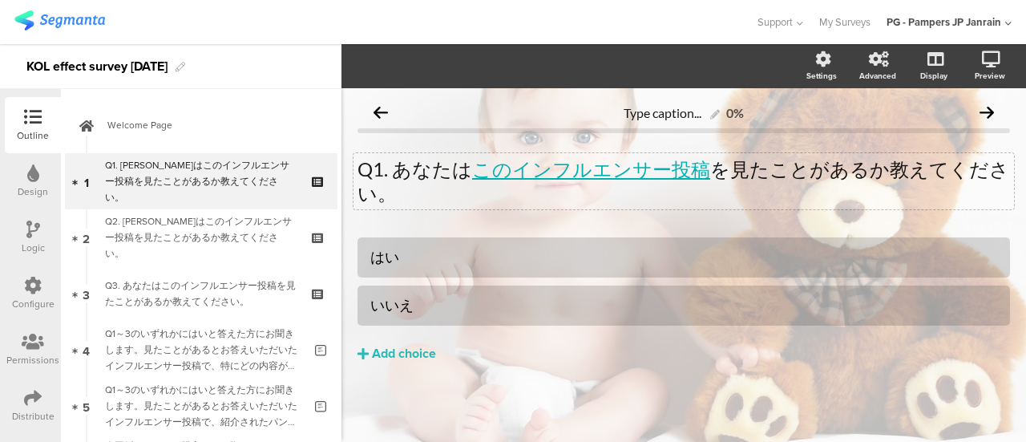
click at [579, 170] on div "Q1. [PERSON_NAME]は このインフルエンサー投稿 を見たことがあるか教えてください。 Q1. あなたは このインフルエンサー投稿 を見たことがあ…" at bounding box center [683, 181] width 660 height 56
click at [582, 169] on link "このインフルエンサー投稿" at bounding box center [591, 168] width 238 height 23
click at [624, 221] on div "Type caption... 0% Q1. あなたは このインフルエンサー投稿 を見たことがあるか教えてください。 Q1. あなたは このインフルエンサー投…" at bounding box center [683, 262] width 652 height 333
click at [636, 172] on div "Q1. [PERSON_NAME]は このインフルエンサー投稿 を見たことがあるか教えてください。 Q1. あなたは このインフルエンサー投稿 を見たことがあ…" at bounding box center [683, 181] width 660 height 56
click at [636, 172] on link "このインフルエンサー投稿" at bounding box center [591, 168] width 238 height 23
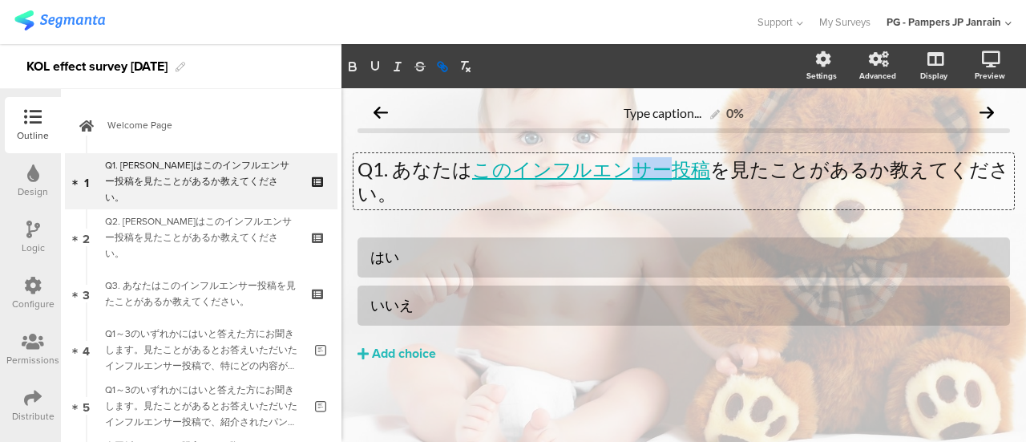
click at [636, 174] on link "このインフルエンサー投稿" at bounding box center [591, 168] width 238 height 23
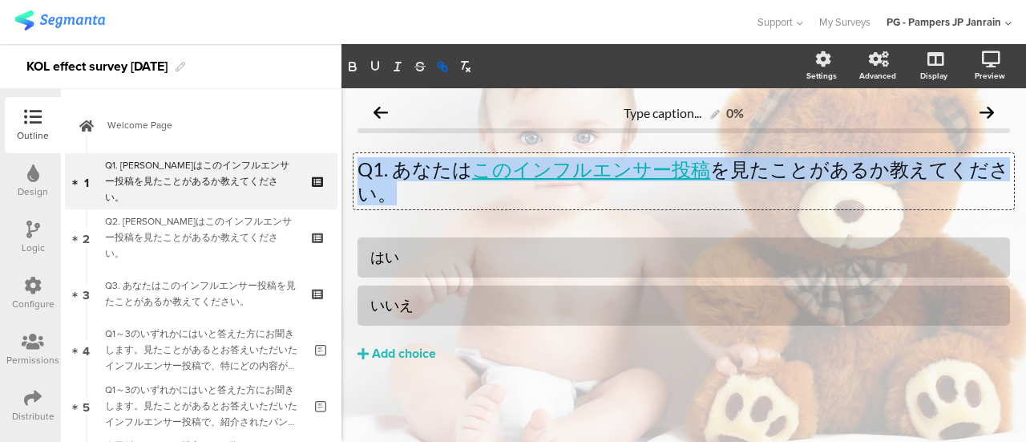
click at [636, 174] on link "このインフルエンサー投稿" at bounding box center [591, 168] width 238 height 23
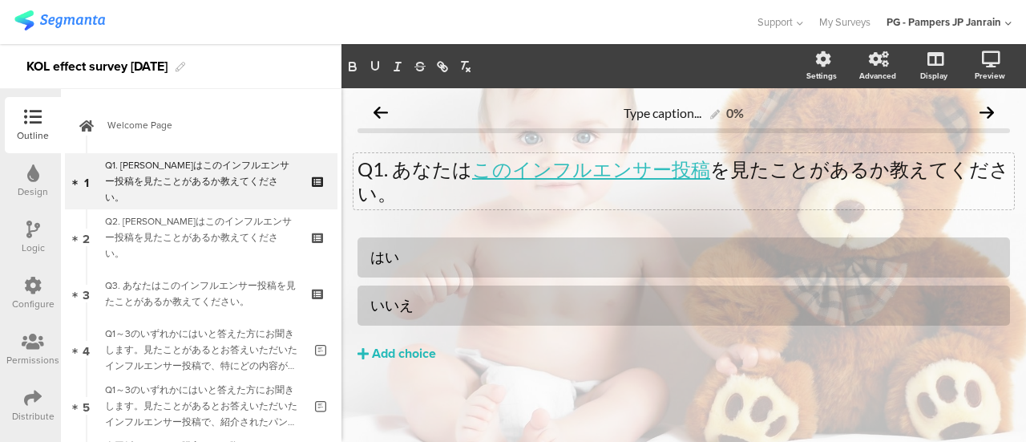
click at [625, 220] on div "Q1. [PERSON_NAME]は このインフルエンサー投稿 を見たことがあるか教えてください。 Q1. あなたは このインフルエンサー投稿 を見たことがあ…" at bounding box center [683, 181] width 652 height 80
click at [657, 176] on link "このインフルエンサー投稿" at bounding box center [591, 168] width 238 height 23
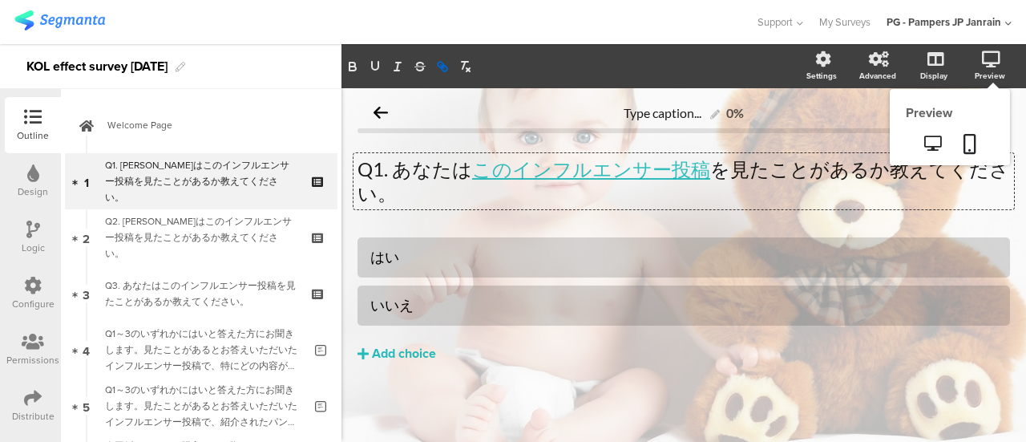
click at [979, 57] on div "Preview" at bounding box center [998, 66] width 56 height 40
click at [975, 137] on icon at bounding box center [969, 144] width 13 height 20
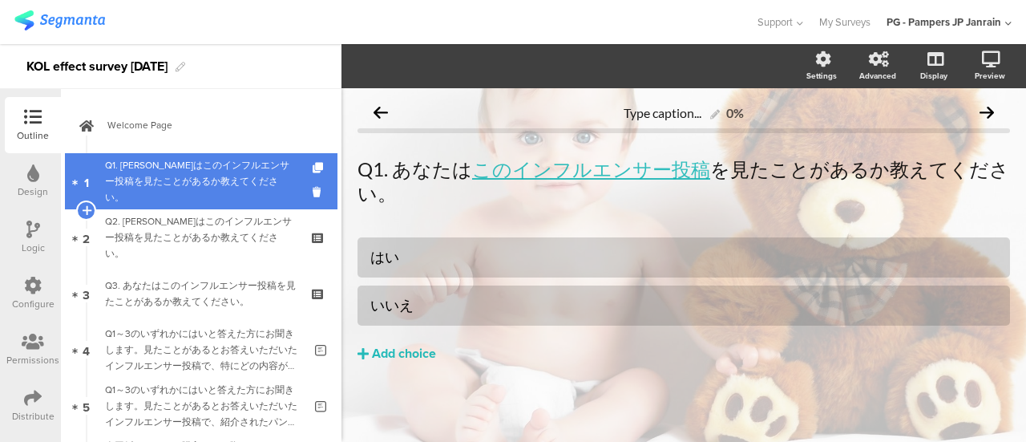
click at [188, 178] on div "Q1. [PERSON_NAME]はこのインフルエンサー投稿を見たことがあるか教えてください。" at bounding box center [201, 181] width 192 height 48
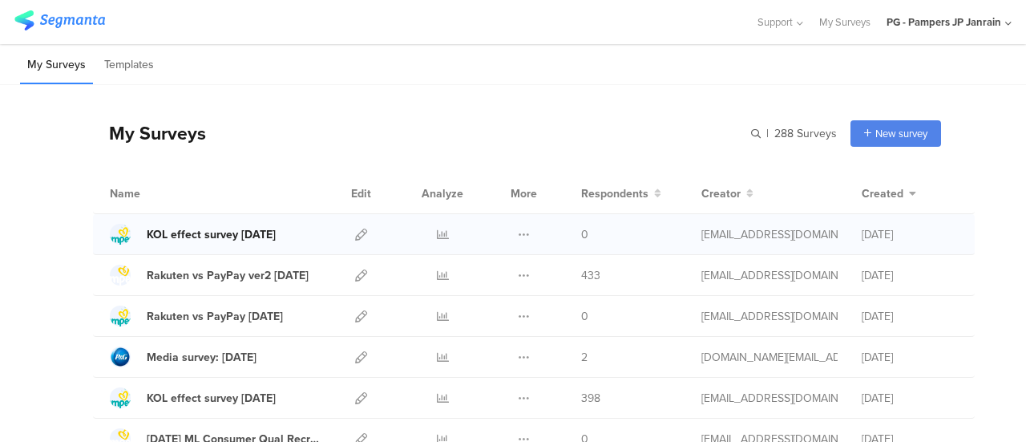
click at [237, 236] on div "KOL effect survey [DATE]" at bounding box center [211, 234] width 129 height 17
click at [437, 226] on link at bounding box center [443, 234] width 12 height 40
click at [244, 235] on div "KOL effect survey [DATE]" at bounding box center [211, 234] width 129 height 17
click at [355, 236] on icon at bounding box center [361, 234] width 12 height 12
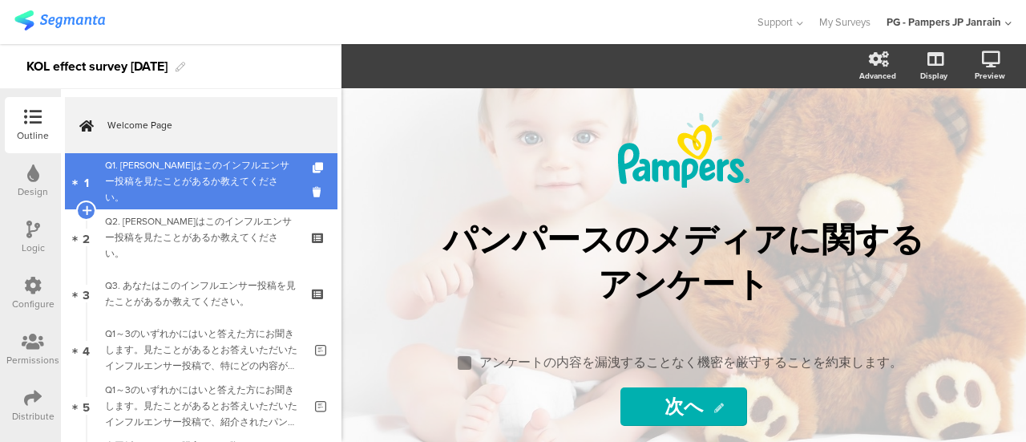
click at [202, 194] on div "Q1. [PERSON_NAME]はこのインフルエンサー投稿を見たことがあるか教えてください。" at bounding box center [201, 181] width 192 height 48
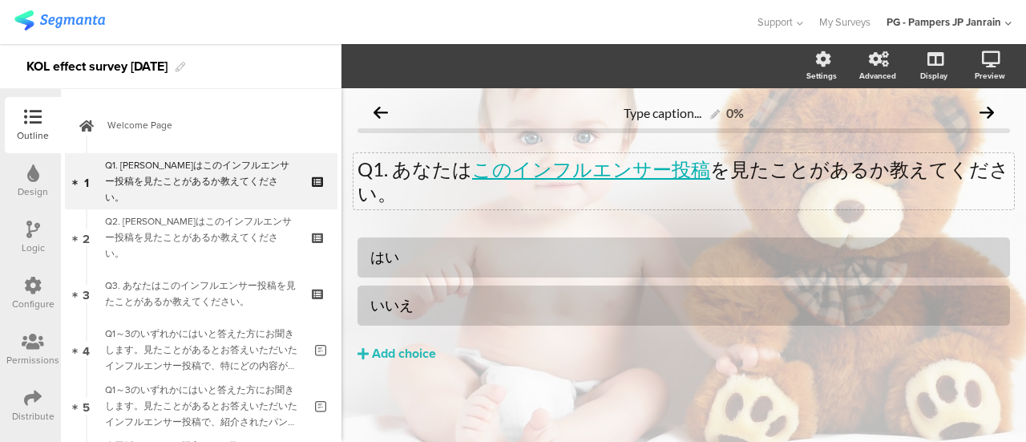
click at [536, 168] on link "このインフルエンサー投稿" at bounding box center [591, 168] width 238 height 23
click at [559, 176] on link "このインフルエンサー投稿" at bounding box center [591, 168] width 238 height 23
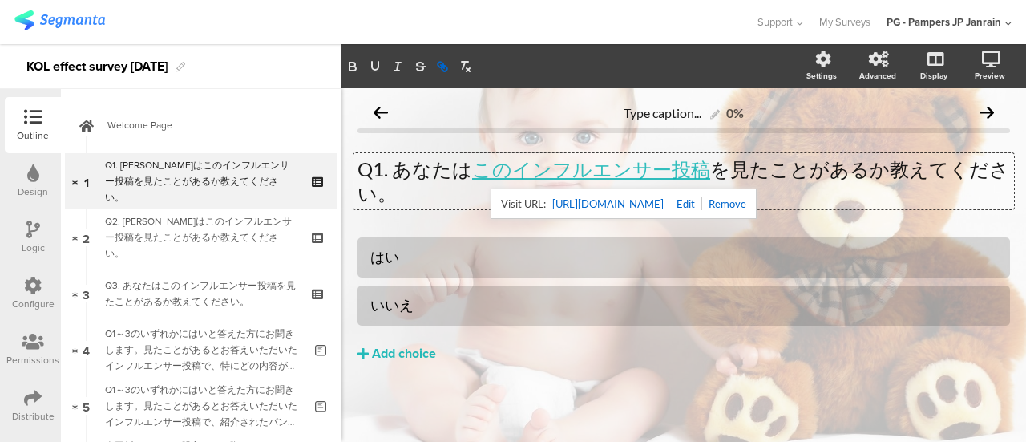
click at [588, 201] on link "[URL][DOMAIN_NAME]" at bounding box center [607, 203] width 111 height 21
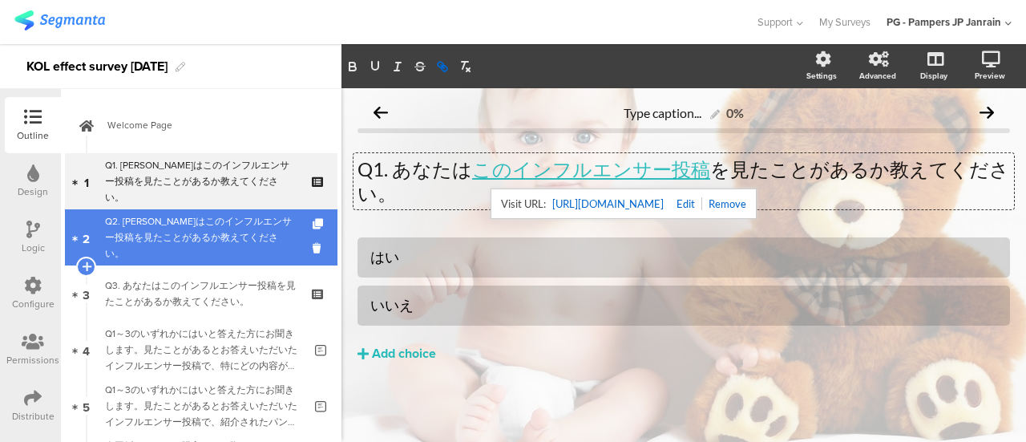
click at [207, 227] on div "Q2. [PERSON_NAME]はこのインフルエンサー投稿を見たことがあるか教えてください。" at bounding box center [201, 237] width 192 height 48
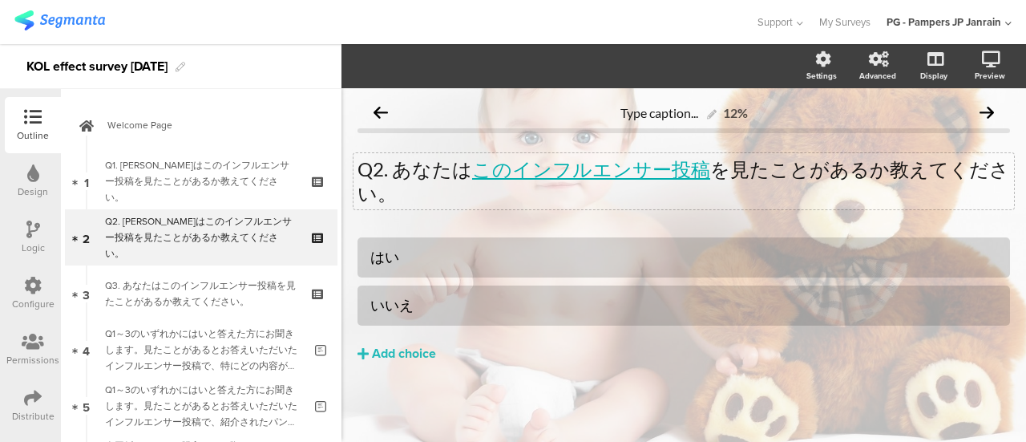
click at [523, 172] on div "Q2. あなたは このインフルエンサー投稿 を見たことがあるか教えてください。 Q2. あなたは このインフルエンサー投稿 を見たことがあるか教えてください。" at bounding box center [683, 181] width 660 height 56
click at [555, 174] on link "このインフルエンサー投稿" at bounding box center [591, 168] width 238 height 23
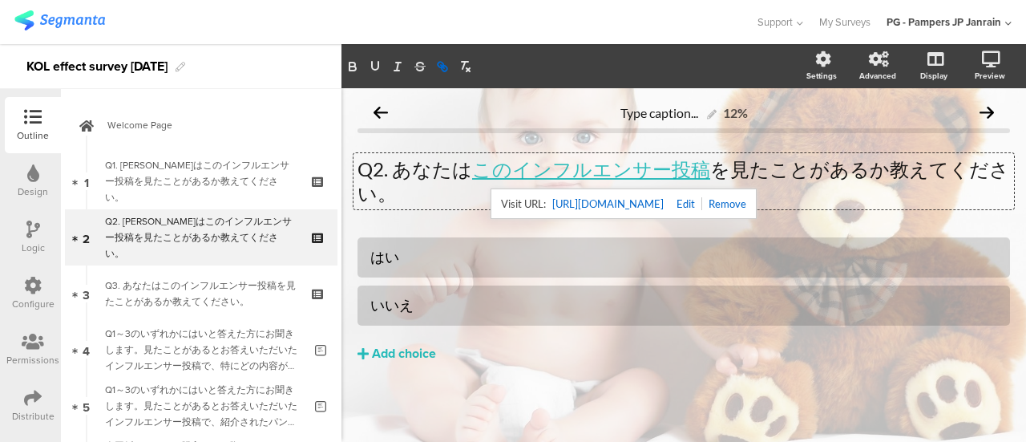
click at [567, 204] on link "[URL][DOMAIN_NAME]" at bounding box center [607, 203] width 111 height 21
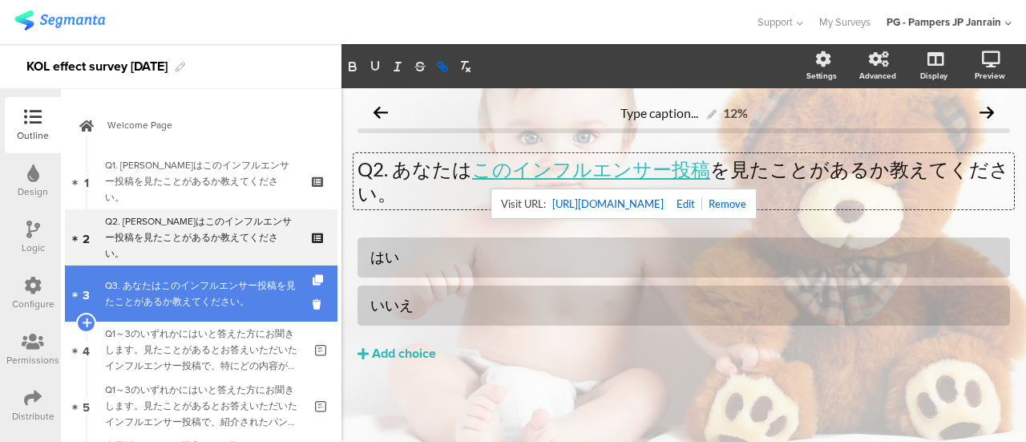
click at [184, 301] on div "Q3. あなたはこのインフルエンサー投稿を見たことがあるか教えてください。" at bounding box center [201, 293] width 192 height 32
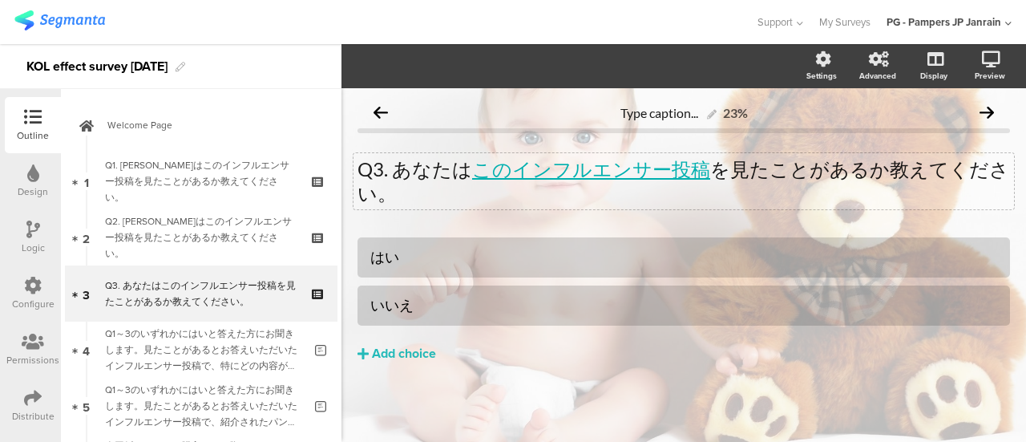
click at [571, 175] on div "Q3. あなたは このインフルエンサー投稿 を見たことがあるか教えてください。 Q3. あなたは このインフルエンサー投稿 を見たことがあるか教えてください。" at bounding box center [683, 181] width 660 height 56
click at [574, 170] on link "このインフルエンサー投稿" at bounding box center [591, 168] width 238 height 23
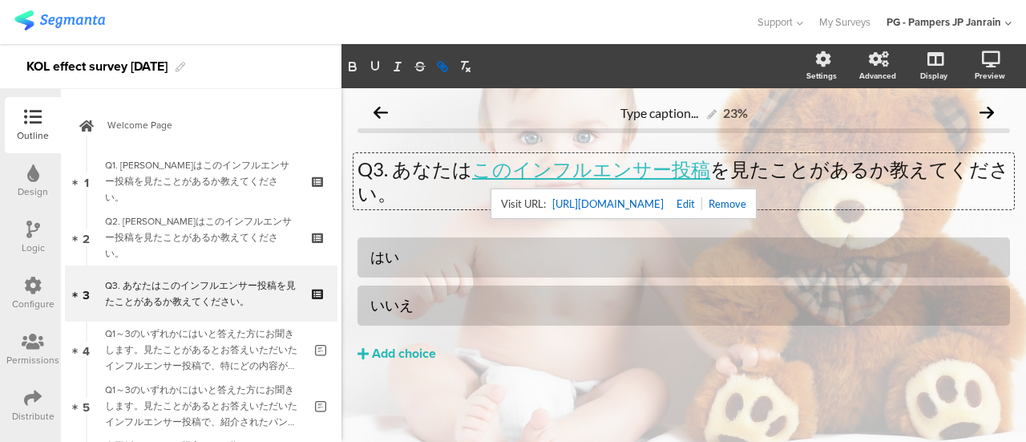
click at [572, 204] on link "[URL][DOMAIN_NAME]" at bounding box center [607, 203] width 111 height 21
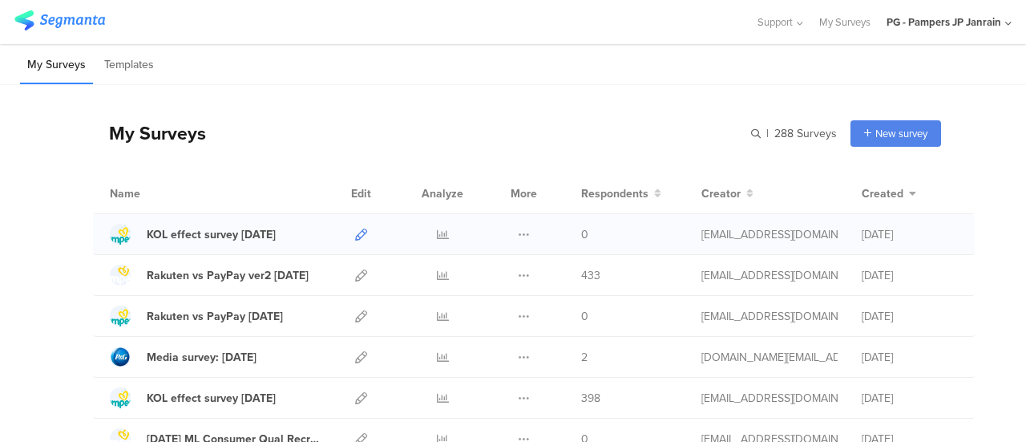
click at [355, 235] on icon at bounding box center [361, 234] width 12 height 12
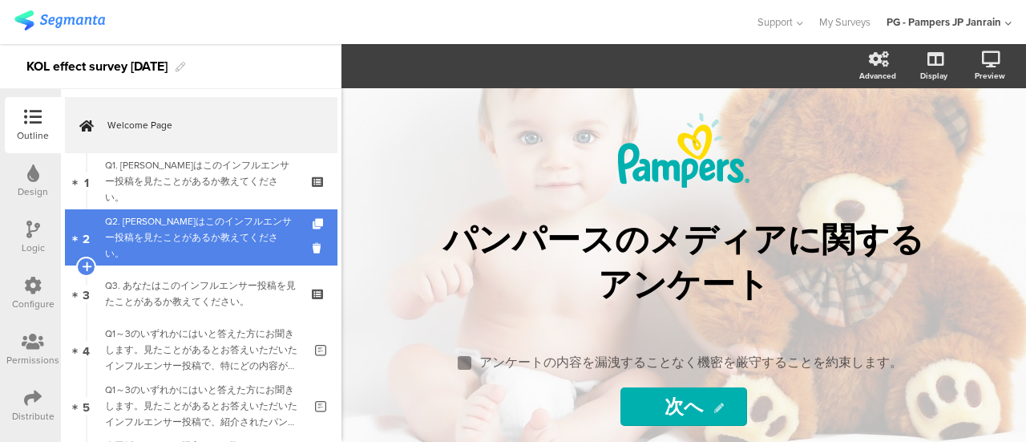
click at [188, 235] on div "Q2. [PERSON_NAME]はこのインフルエンサー投稿を見たことがあるか教えてください。" at bounding box center [201, 237] width 192 height 48
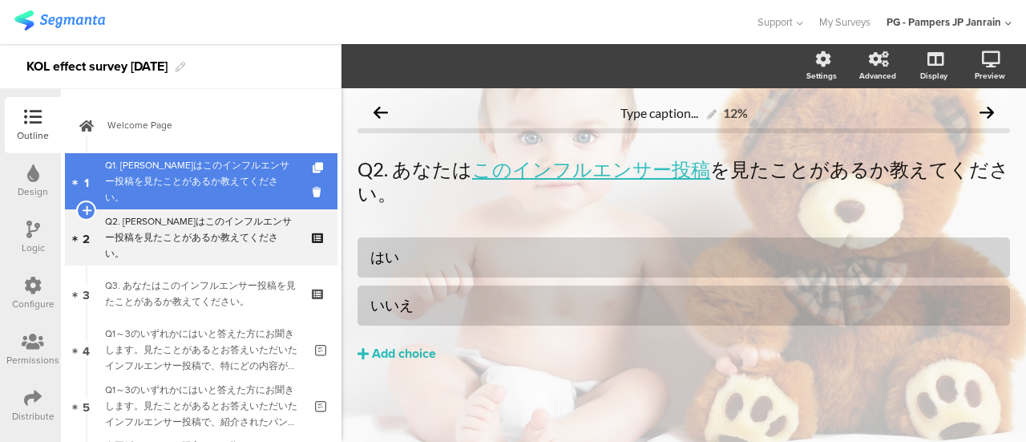
click at [190, 190] on div "Q1. [PERSON_NAME]はこのインフルエンサー投稿を見たことがあるか教えてください。" at bounding box center [201, 181] width 192 height 48
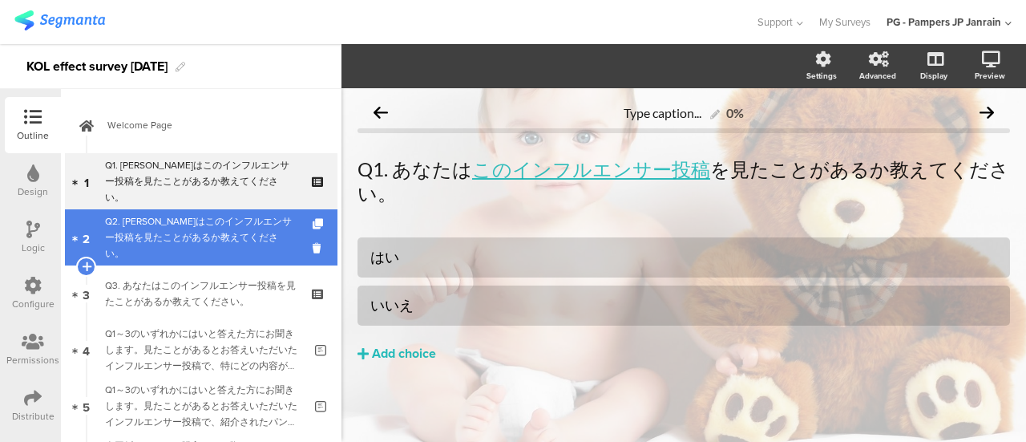
click at [188, 244] on div "Q2. [PERSON_NAME]はこのインフルエンサー投稿を見たことがあるか教えてください。" at bounding box center [201, 237] width 192 height 48
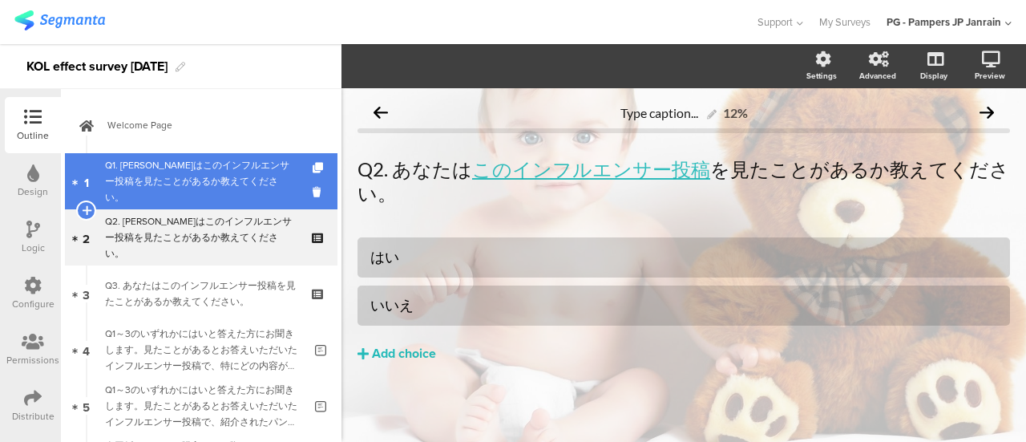
click at [191, 184] on div "Q1. [PERSON_NAME]はこのインフルエンサー投稿を見たことがあるか教えてください。" at bounding box center [201, 181] width 192 height 48
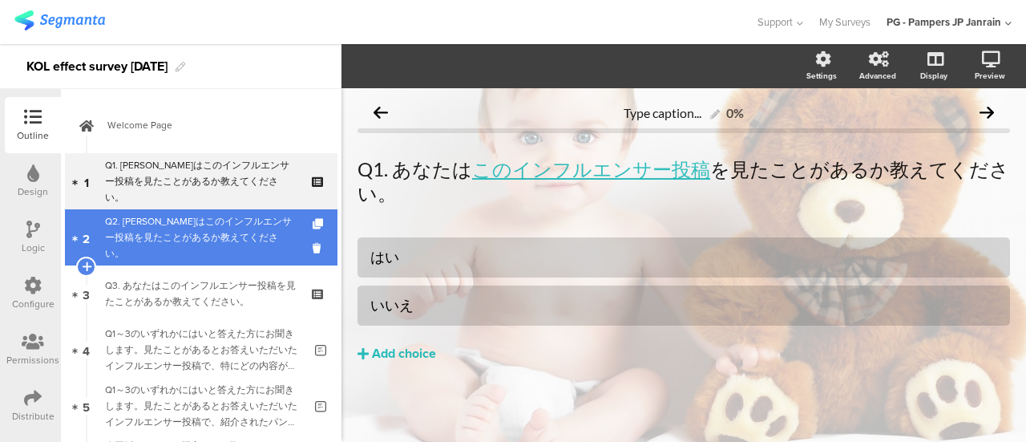
click at [186, 244] on div "Q2. [PERSON_NAME]はこのインフルエンサー投稿を見たことがあるか教えてください。" at bounding box center [201, 237] width 192 height 48
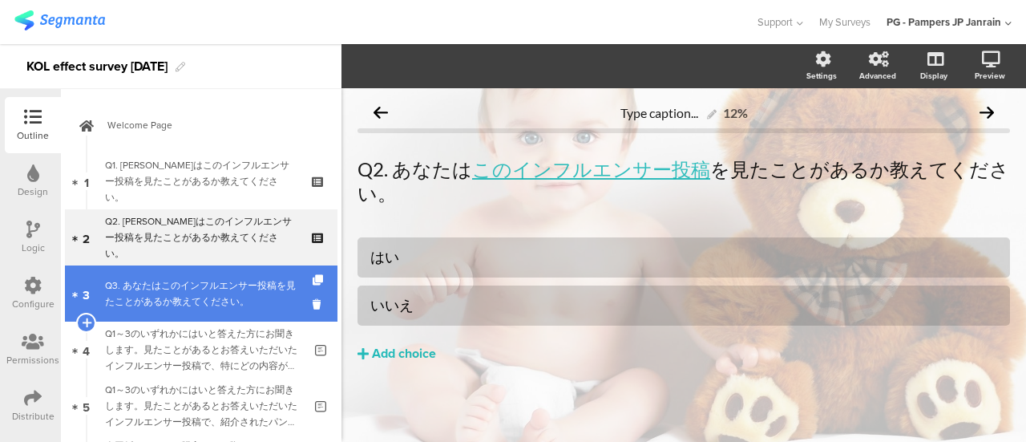
click at [181, 293] on div "Q3. あなたはこのインフルエンサー投稿を見たことがあるか教えてください。" at bounding box center [201, 293] width 192 height 32
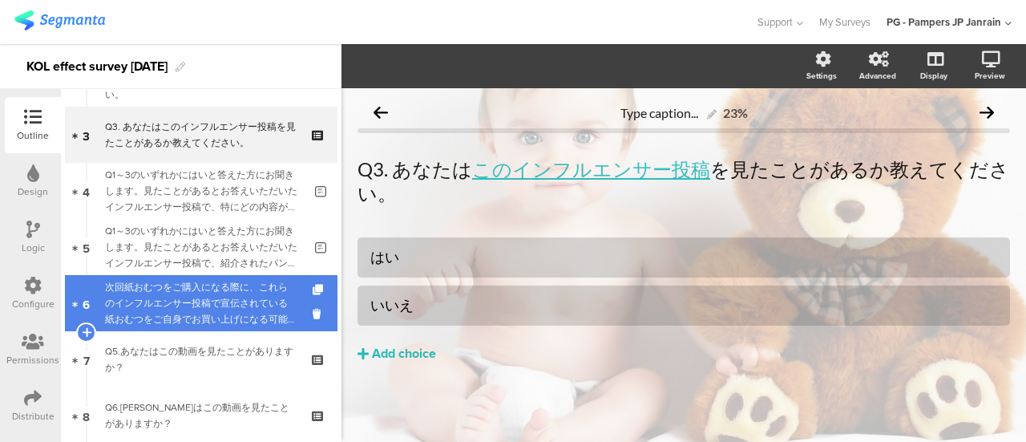
scroll to position [160, 0]
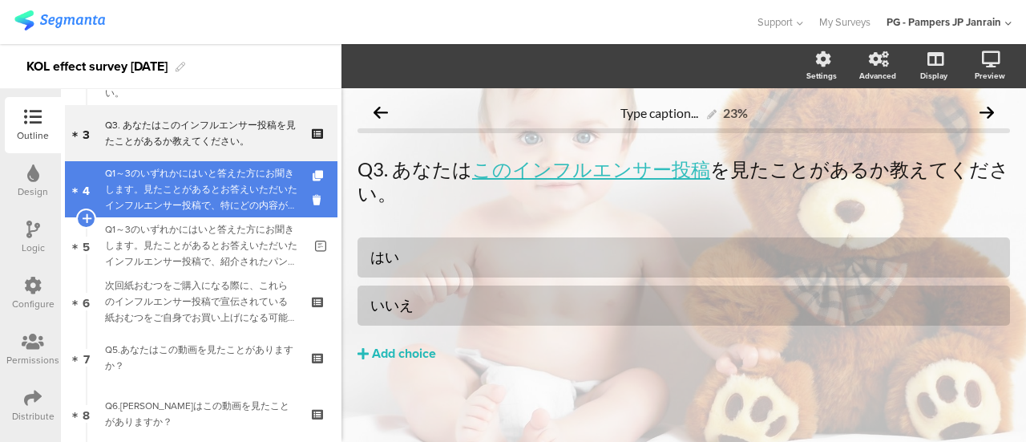
click at [178, 180] on div "Q1～3のいずれかにはいと答えた方にお聞きします。見たことがあるとお答えいただいたインフルエンサー投稿で、特にどの内容が印象に残りましたか？" at bounding box center [204, 189] width 198 height 48
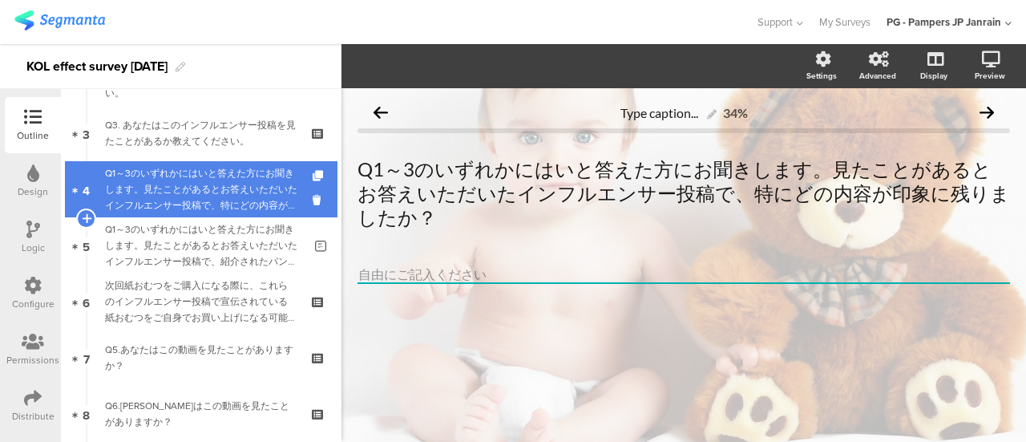
scroll to position [2, 0]
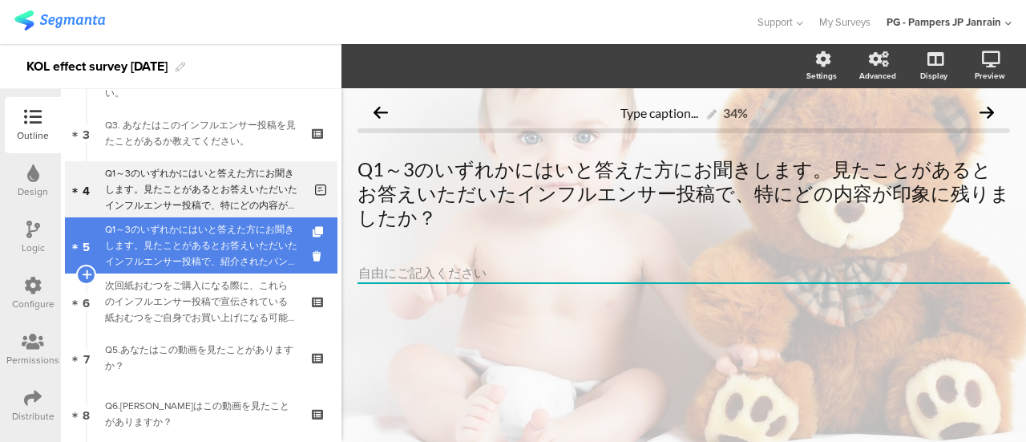
click at [175, 241] on div "Q1～3のいずれかにはいと答えた方にお聞きします。見たことがあるとお答えいただいたインフルエンサー投稿で、紹介されたパンパース製品の便益や魅力について、どう感…" at bounding box center [204, 245] width 198 height 48
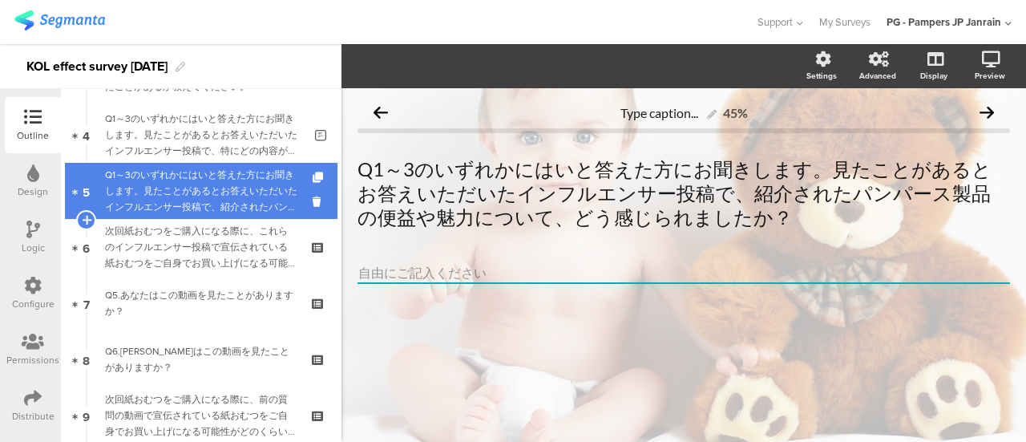
scroll to position [240, 0]
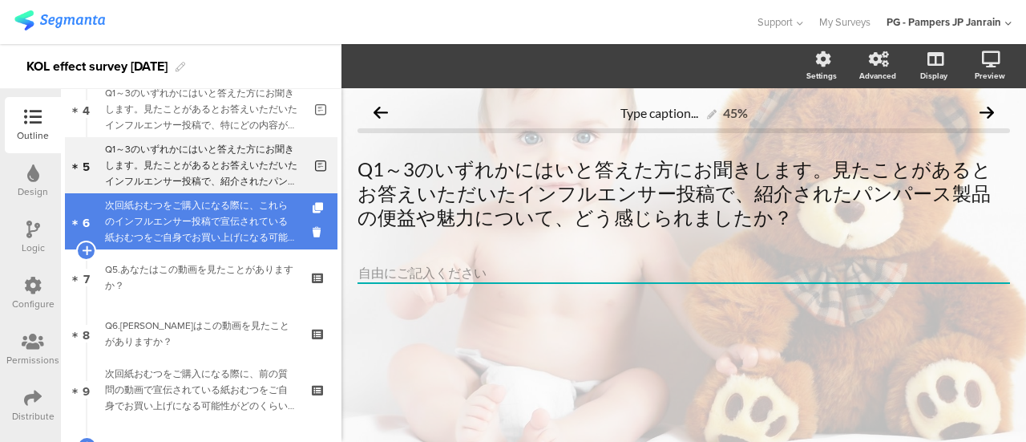
click at [175, 228] on div "次回紙おむつをご購入になる際に、これらのインフルエンサー投稿で宣伝されている紙おむつをご自身でお買い上げになる可能性がどのくらいあるかをお答えください。" at bounding box center [201, 221] width 192 height 48
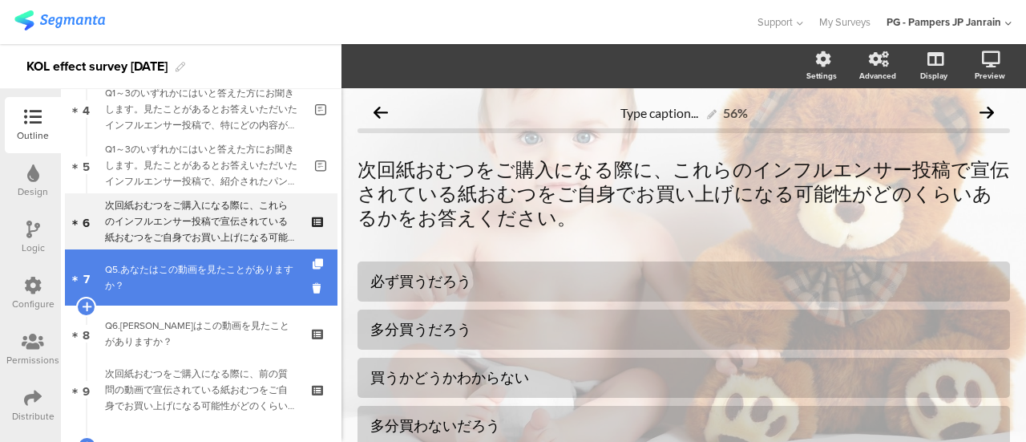
click at [175, 268] on div "Q5.あなたはこの動画を見たことがありますか？" at bounding box center [201, 277] width 192 height 32
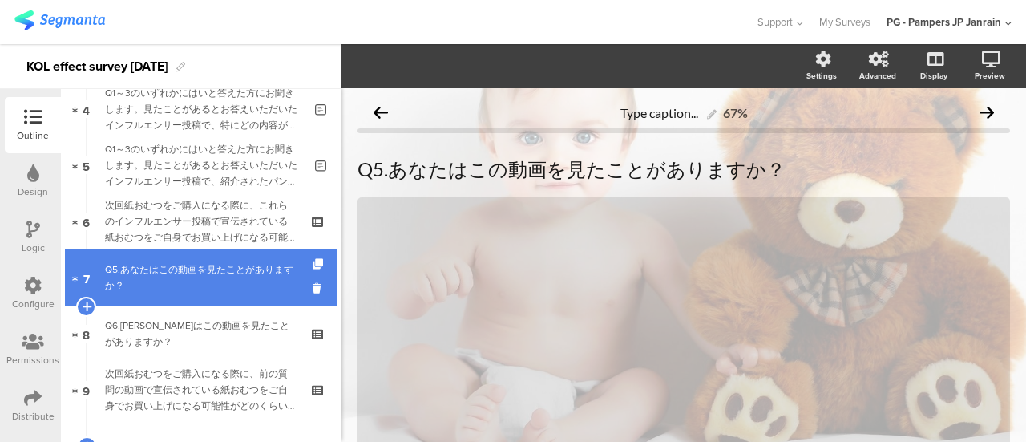
scroll to position [364, 0]
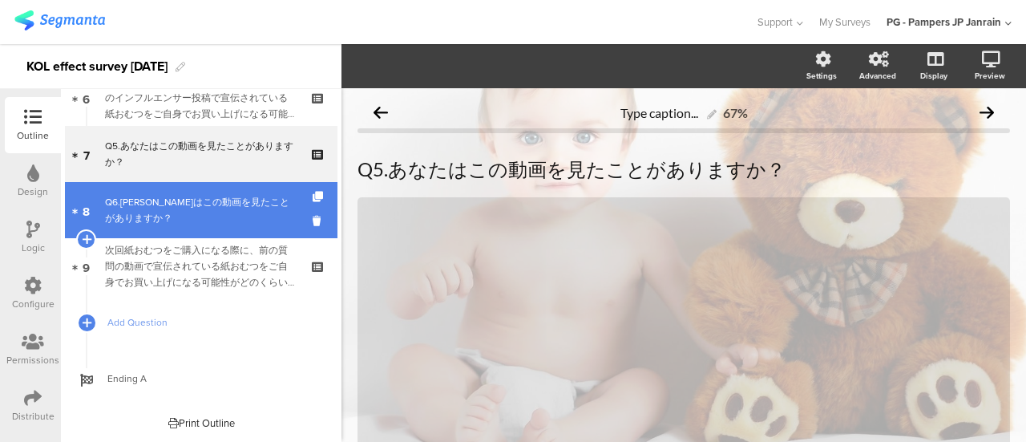
click at [175, 217] on div "Q6.[PERSON_NAME]はこの動画を見たことがありますか？" at bounding box center [201, 210] width 192 height 32
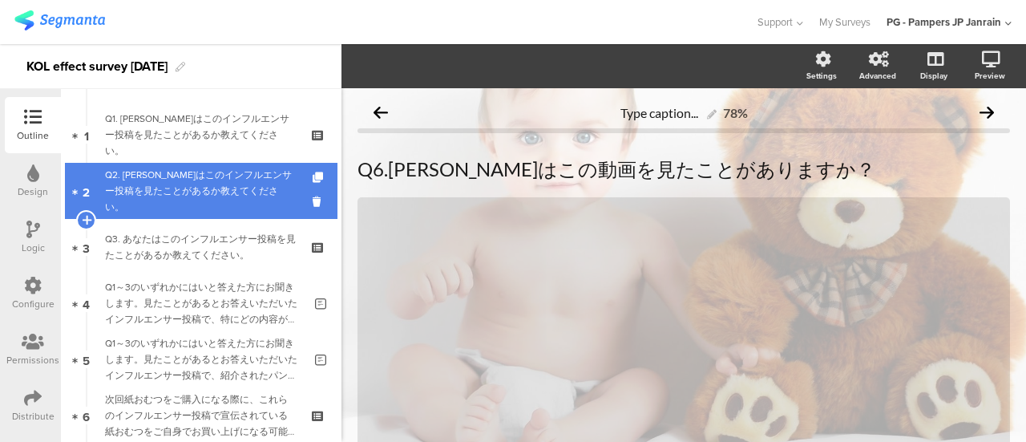
scroll to position [43, 0]
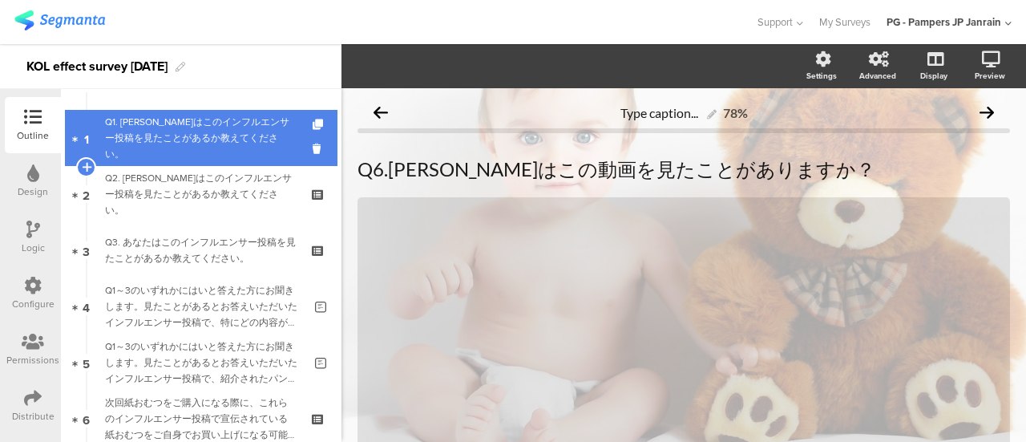
click at [184, 145] on div "Q1. [PERSON_NAME]はこのインフルエンサー投稿を見たことがあるか教えてください。" at bounding box center [201, 138] width 192 height 48
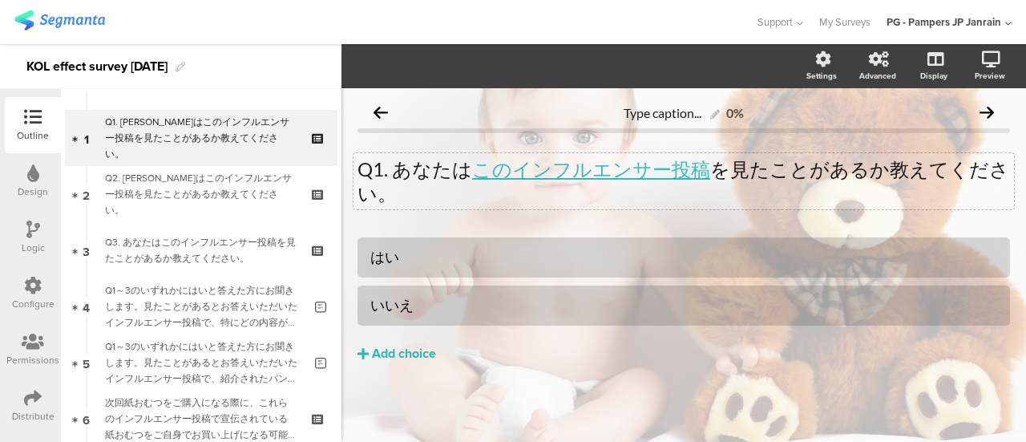
click at [640, 200] on div "Q1. [PERSON_NAME]は このインフルエンサー投稿 を見たことがあるか教えてください。 Q1. あなたは このインフルエンサー投稿 を見たことがあ…" at bounding box center [683, 181] width 660 height 56
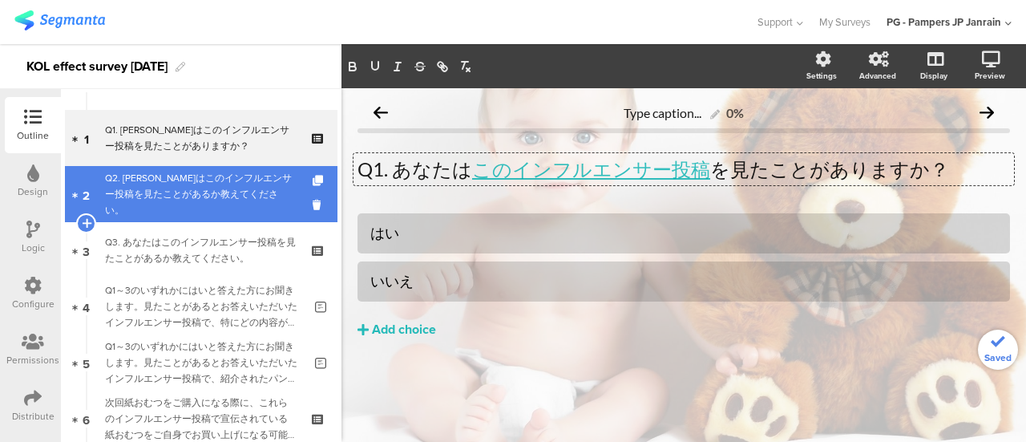
click at [207, 191] on div "Q2. [PERSON_NAME]はこのインフルエンサー投稿を見たことがあるか教えてください。" at bounding box center [201, 194] width 192 height 48
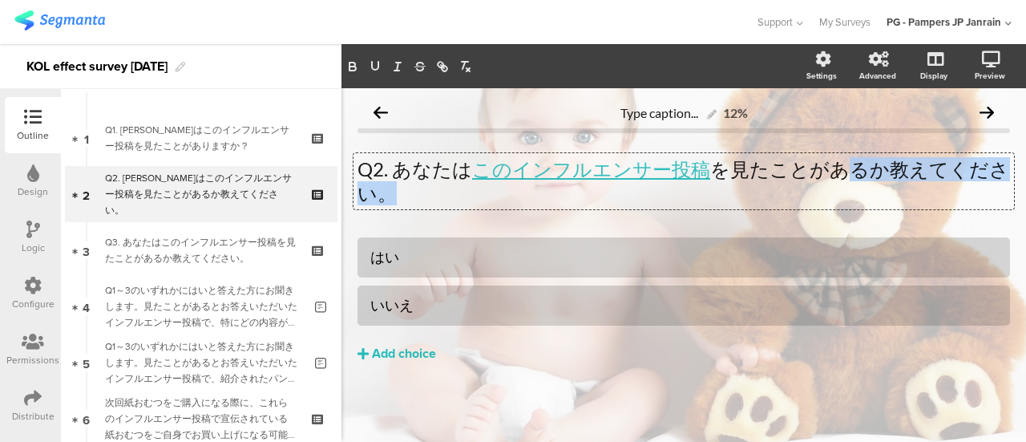
drag, startPoint x: 721, startPoint y: 187, endPoint x: 842, endPoint y: 168, distance: 121.8
click at [842, 168] on div "Q2. [PERSON_NAME]は このインフルエンサー投稿 を見たことがあるか教えてください。 Q2. あなたは このインフルエンサー投稿 を見たことがあ…" at bounding box center [683, 181] width 660 height 56
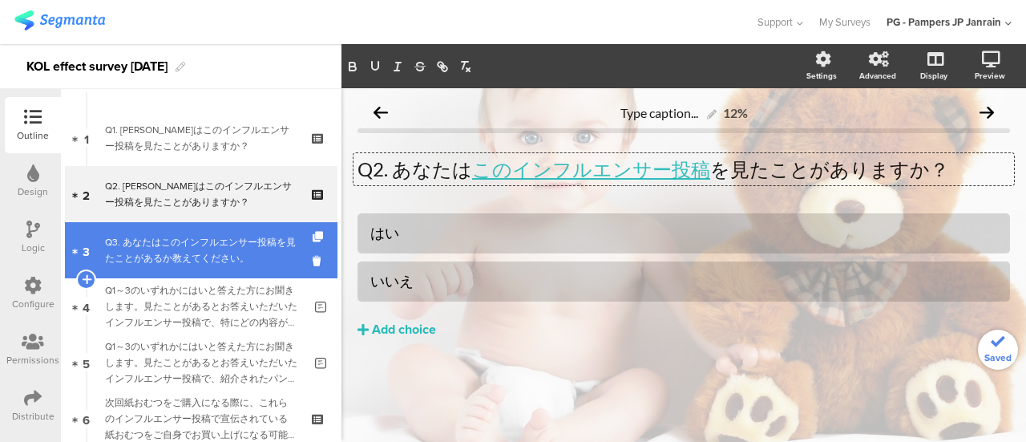
click at [156, 236] on div "Q3. あなたはこのインフルエンサー投稿を見たことがあるか教えてください。" at bounding box center [201, 250] width 192 height 32
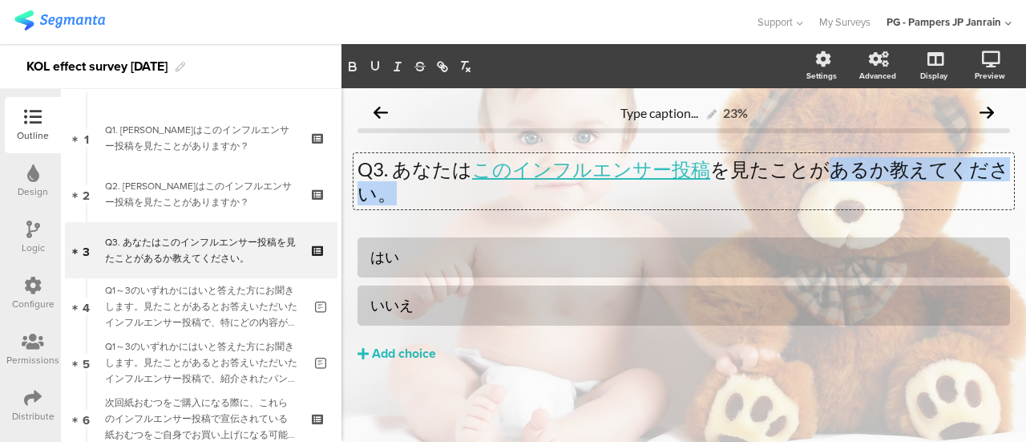
drag, startPoint x: 808, startPoint y: 197, endPoint x: 808, endPoint y: 174, distance: 23.2
click at [808, 174] on div "Q3. あなたは このインフルエンサー投稿 を見たことがあるか教えてください。 Q3. あなたは このインフルエンサー投稿 を見たことがあるか教えてください。…" at bounding box center [683, 181] width 660 height 56
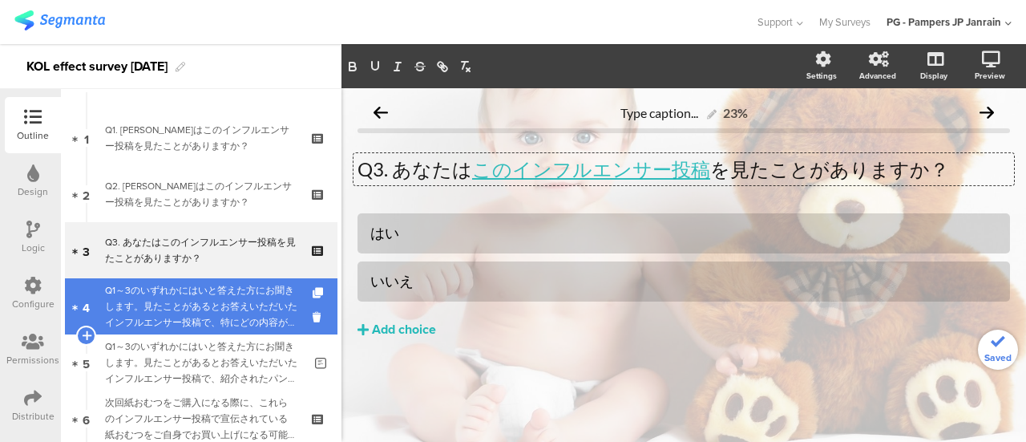
click at [164, 299] on div "Q1～3のいずれかにはいと答えた方にお聞きします。見たことがあるとお答えいただいたインフルエンサー投稿で、特にどの内容が印象に残りましたか？" at bounding box center [204, 306] width 198 height 48
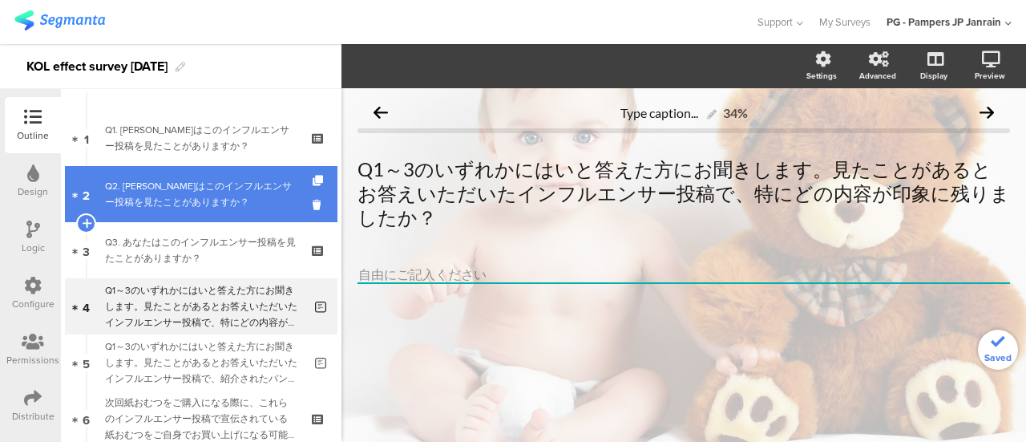
scroll to position [2, 0]
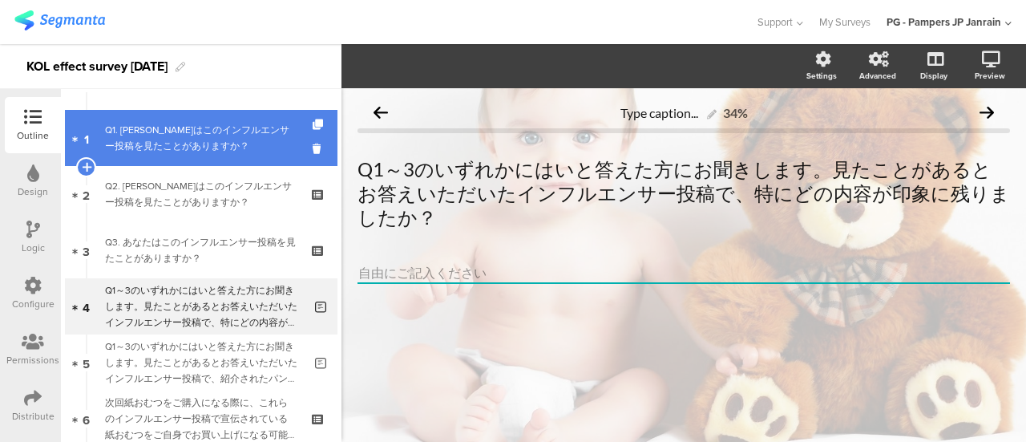
click at [184, 147] on div "Q1. [PERSON_NAME]はこのインフルエンサー投稿を見たことがありますか？" at bounding box center [201, 138] width 192 height 32
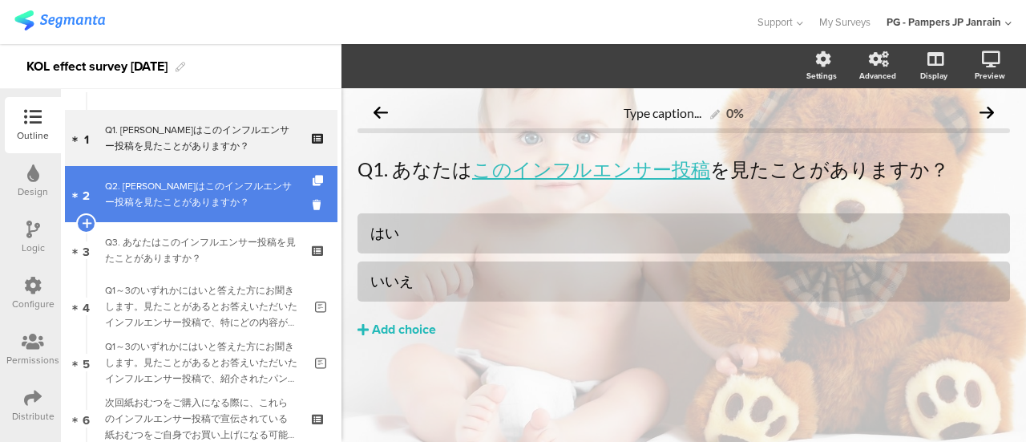
click at [186, 188] on div "Q2. [PERSON_NAME]はこのインフルエンサー投稿を見たことがありますか？" at bounding box center [201, 194] width 192 height 32
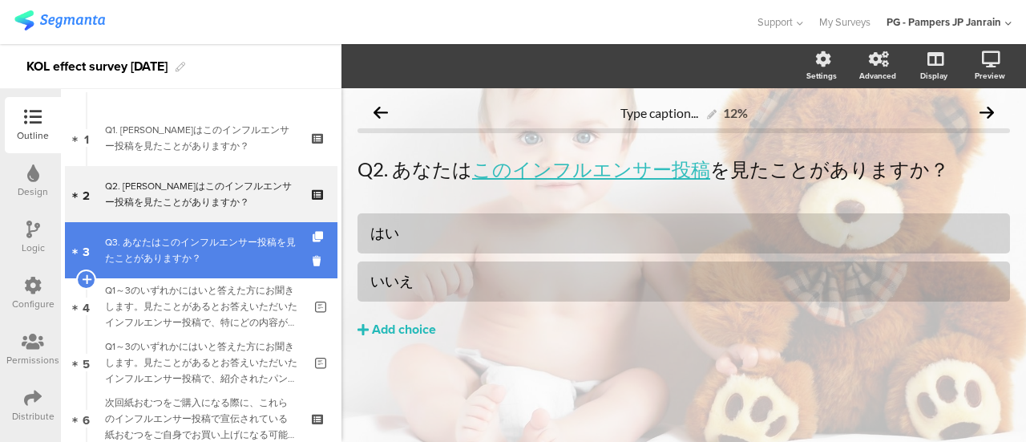
click at [174, 238] on div "Q3. あなたはこのインフルエンサー投稿を見たことがありますか？" at bounding box center [201, 250] width 192 height 32
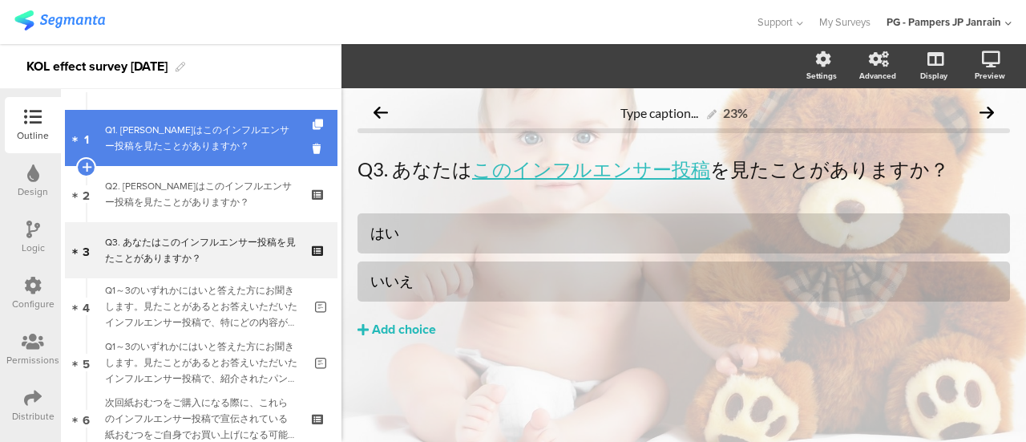
click at [191, 123] on div "Q1. [PERSON_NAME]はこのインフルエンサー投稿を見たことがありますか？" at bounding box center [201, 138] width 192 height 32
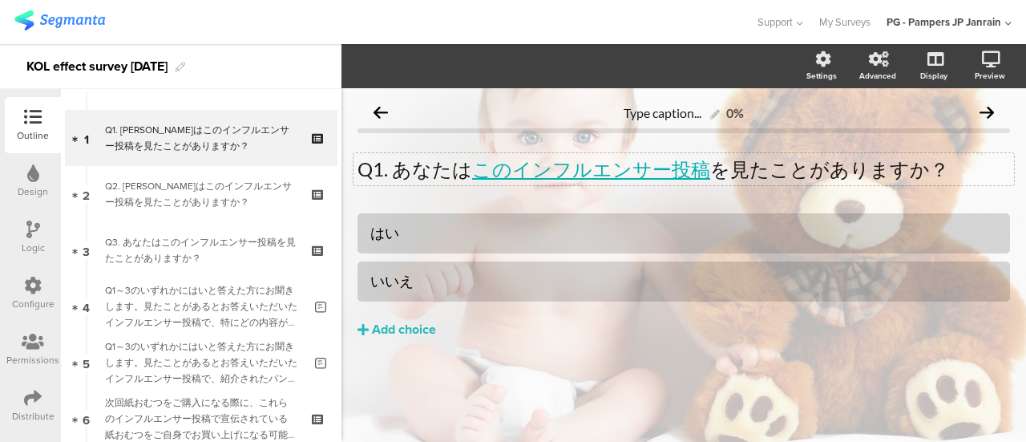
click at [601, 173] on div "Q1. [PERSON_NAME]は このインフルエンサー投稿 を見たことがありますか？ Q1. [PERSON_NAME]は このインフルエンサー投稿 を見…" at bounding box center [683, 169] width 660 height 32
click at [614, 174] on link "このインフルエンサー投稿" at bounding box center [591, 168] width 238 height 23
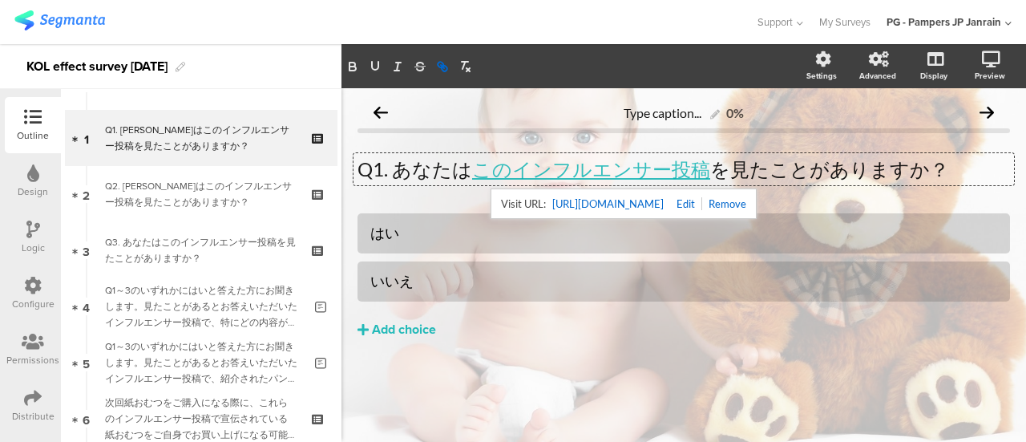
click at [619, 195] on link "[URL][DOMAIN_NAME]" at bounding box center [607, 203] width 111 height 21
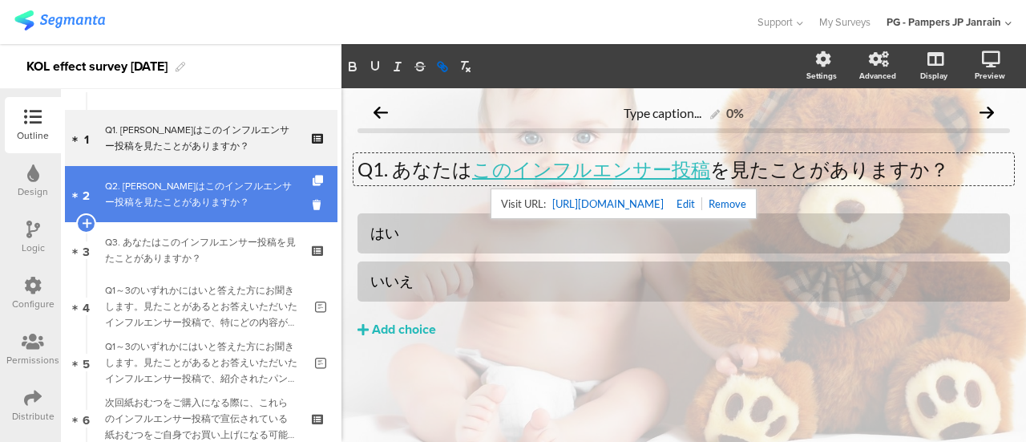
click at [172, 206] on div "Q2. [PERSON_NAME]はこのインフルエンサー投稿を見たことがありますか？" at bounding box center [201, 194] width 192 height 32
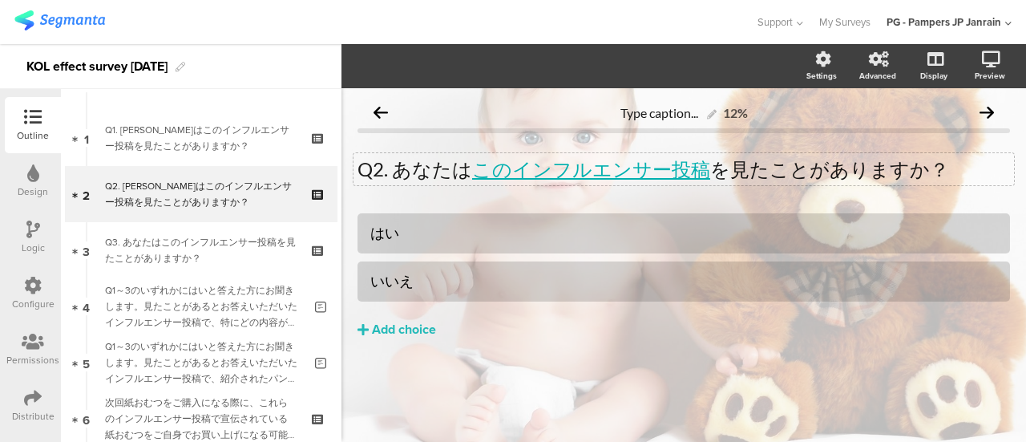
click at [588, 171] on link "このインフルエンサー投稿" at bounding box center [591, 168] width 238 height 23
click at [588, 173] on link "このインフルエンサー投稿" at bounding box center [591, 168] width 238 height 23
click at [590, 173] on link "このインフルエンサー投稿" at bounding box center [591, 168] width 238 height 23
click at [596, 171] on link "このインフルエンサー投稿" at bounding box center [591, 168] width 238 height 23
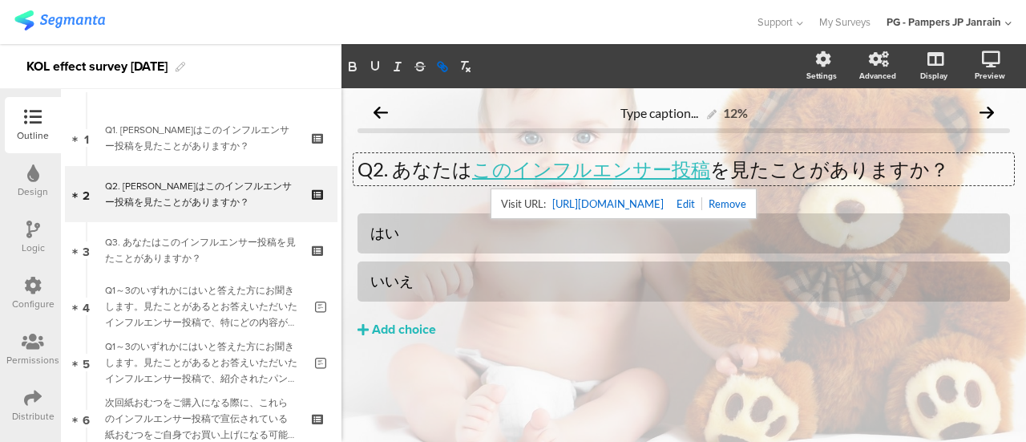
click at [607, 203] on link "[URL][DOMAIN_NAME]" at bounding box center [607, 203] width 111 height 21
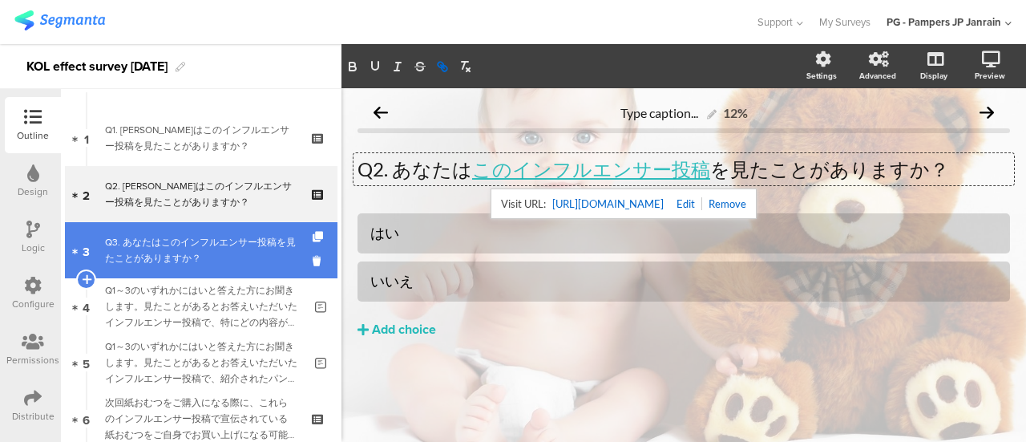
click at [232, 251] on div "Q3. あなたはこのインフルエンサー投稿を見たことがありますか？" at bounding box center [201, 250] width 192 height 32
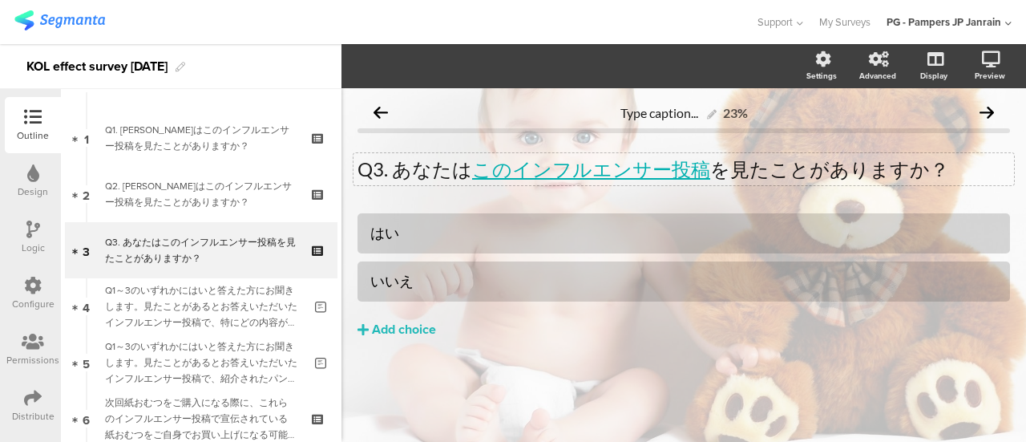
click at [636, 175] on div "Q3. あなたは このインフルエンサー投稿 を見たことがありますか？ Q3. あなたは このインフルエンサー投稿 を見たことがありますか？" at bounding box center [683, 169] width 660 height 32
click at [636, 175] on link "このインフルエンサー投稿" at bounding box center [591, 168] width 238 height 23
click at [620, 172] on link "このインフルエンサー投稿" at bounding box center [591, 168] width 238 height 23
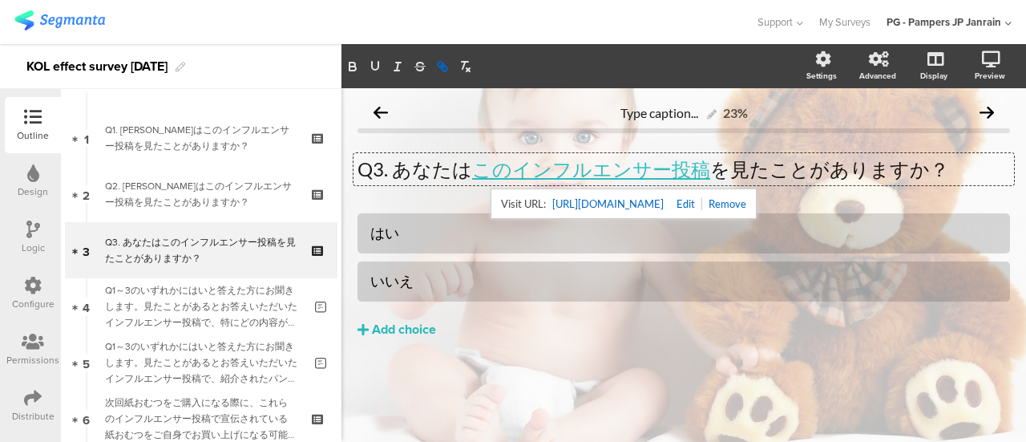
click at [620, 200] on link "[URL][DOMAIN_NAME]" at bounding box center [607, 203] width 111 height 21
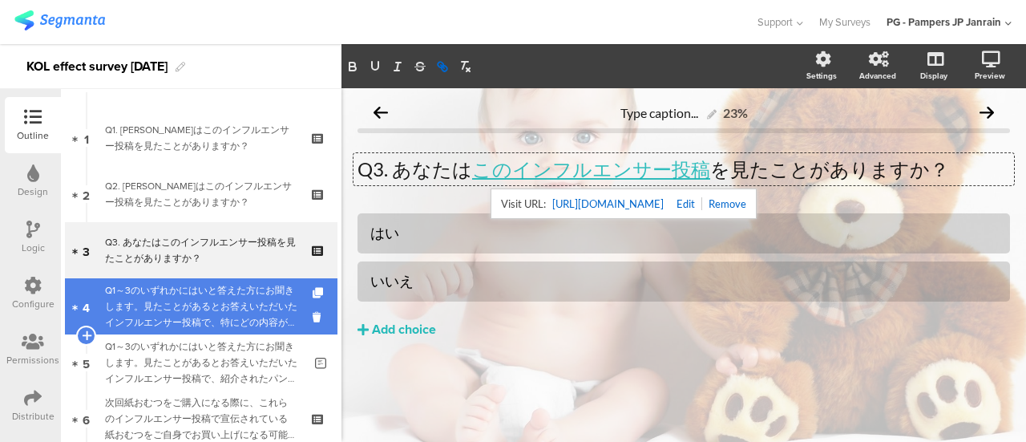
click at [221, 289] on div "Q1～3のいずれかにはいと答えた方にお聞きします。見たことがあるとお答えいただいたインフルエンサー投稿で、特にどの内容が印象に残りましたか？" at bounding box center [204, 306] width 198 height 48
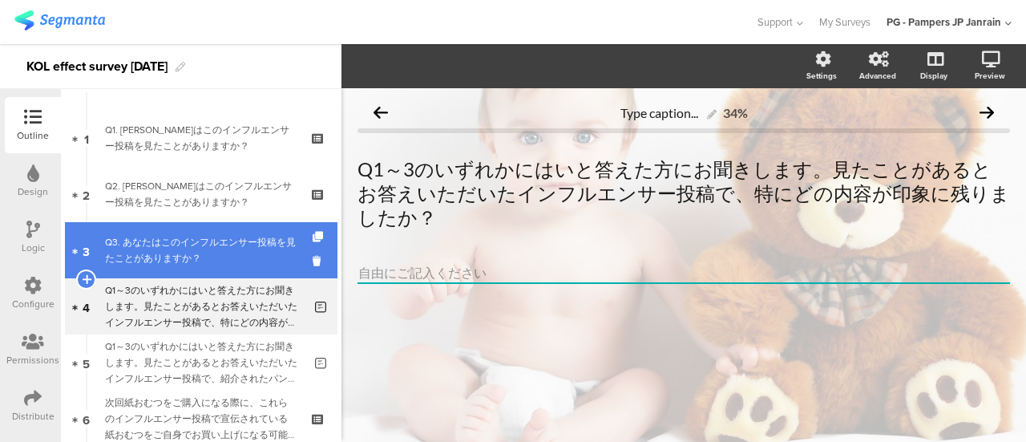
scroll to position [123, 0]
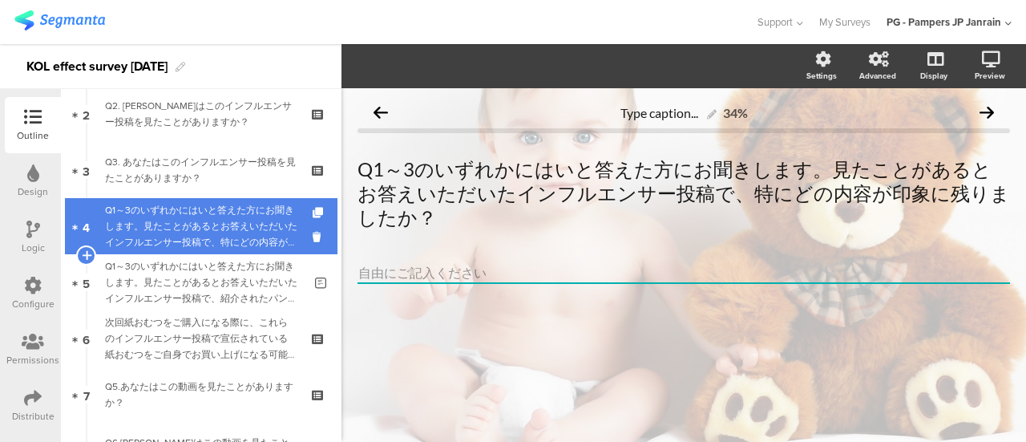
click at [211, 225] on div "Q1～3のいずれかにはいと答えた方にお聞きします。見たことがあるとお答えいただいたインフルエンサー投稿で、特にどの内容が印象に残りましたか？" at bounding box center [204, 226] width 198 height 48
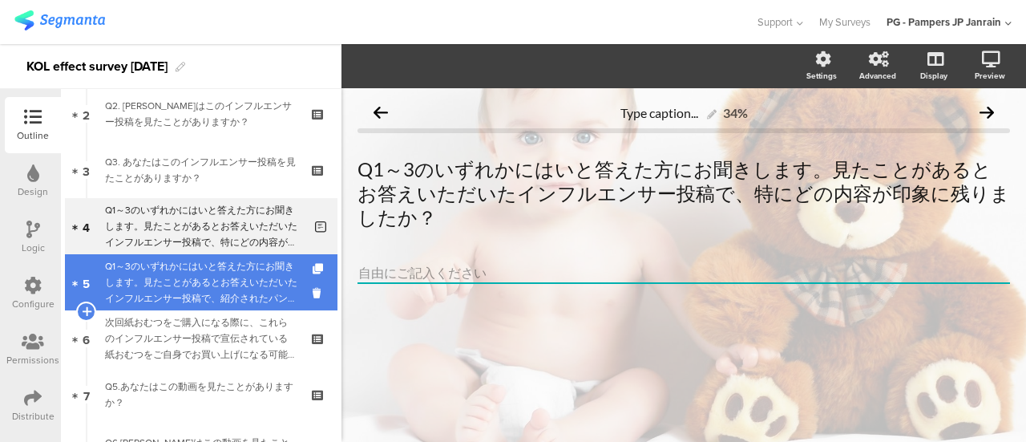
click at [194, 284] on div "Q1～3のいずれかにはいと答えた方にお聞きします。見たことがあるとお答えいただいたインフルエンサー投稿で、紹介されたパンパース製品の便益や魅力について、どう感…" at bounding box center [204, 282] width 198 height 48
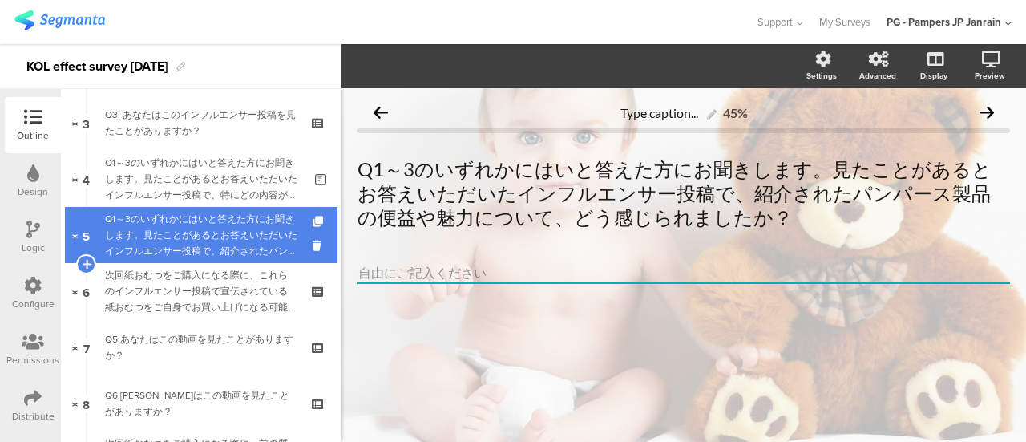
scroll to position [204, 0]
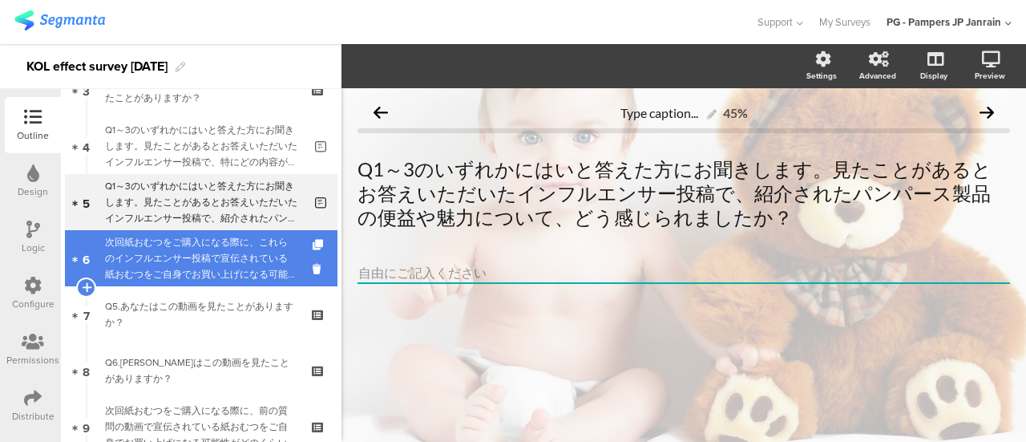
click at [192, 260] on div "次回紙おむつをご購入になる際に、これらのインフルエンサー投稿で宣伝されている紙おむつをご自身でお買い上げになる可能性がどのくらいあるかをお答えください。" at bounding box center [201, 258] width 192 height 48
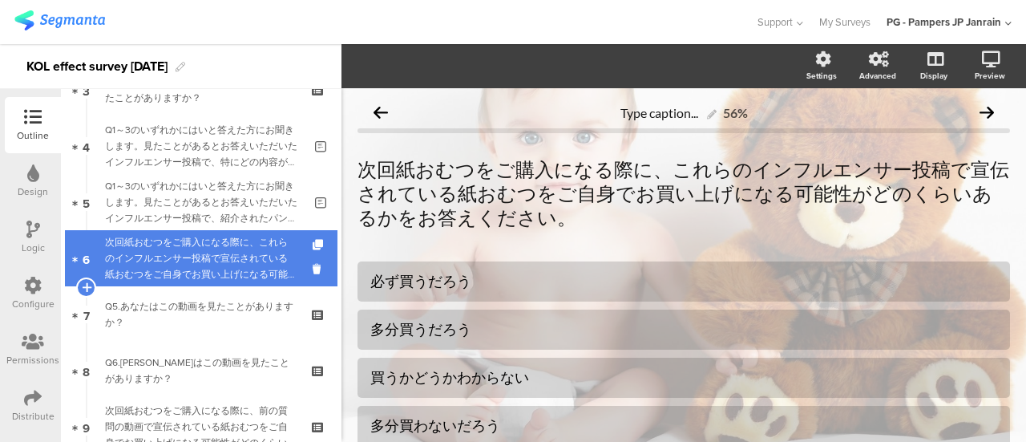
scroll to position [284, 0]
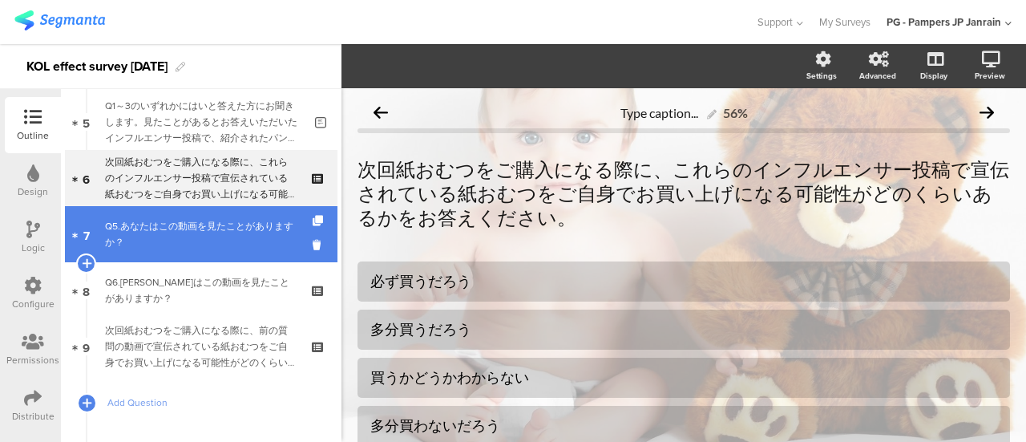
click at [191, 235] on div "Q5.あなたはこの動画を見たことがありますか？" at bounding box center [201, 234] width 192 height 32
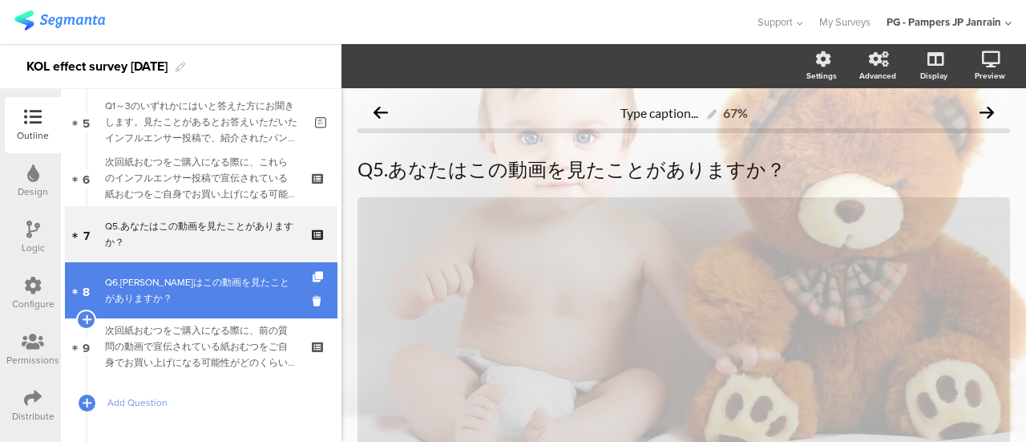
click at [186, 286] on div "Q6.[PERSON_NAME]はこの動画を見たことがありますか？" at bounding box center [201, 290] width 192 height 32
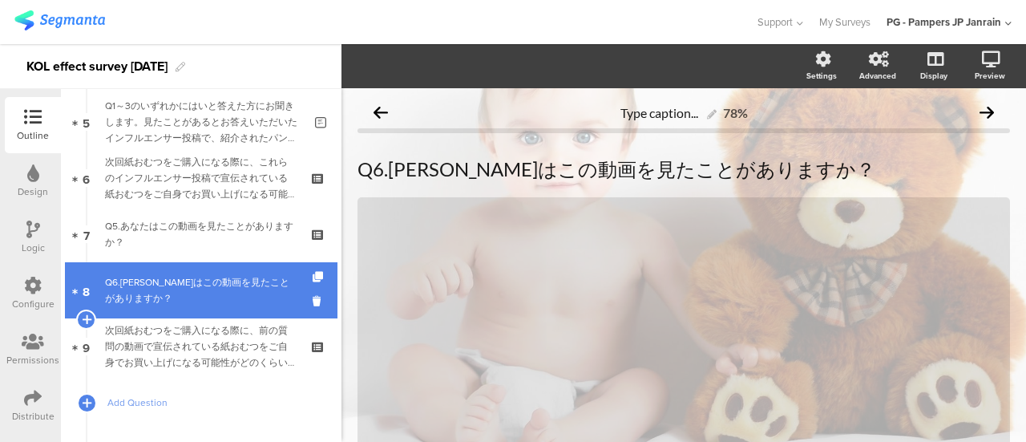
scroll to position [364, 0]
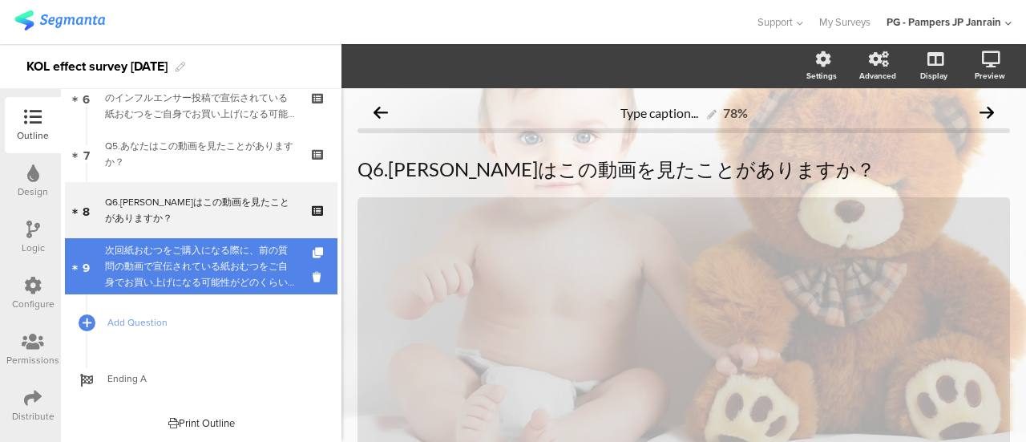
click at [182, 260] on div "次回紙おむつをご購入になる際に、前の質問の動画で宣伝されている紙おむつをご自身でお買い上げになる可能性がどのくらいあるかをお答えください。" at bounding box center [201, 266] width 192 height 48
